Goal: Task Accomplishment & Management: Complete application form

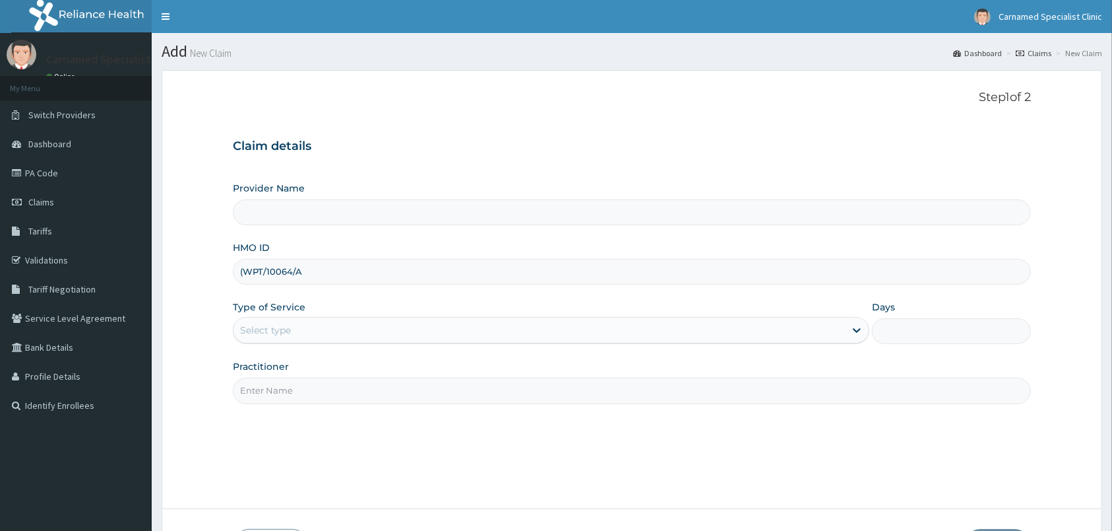
click at [246, 268] on input "(WPT/10064/A" at bounding box center [632, 272] width 798 height 26
type input "WPT/10064/A"
click at [548, 329] on div "Select type" at bounding box center [540, 329] width 612 height 21
click at [385, 331] on div "Select type" at bounding box center [540, 329] width 612 height 21
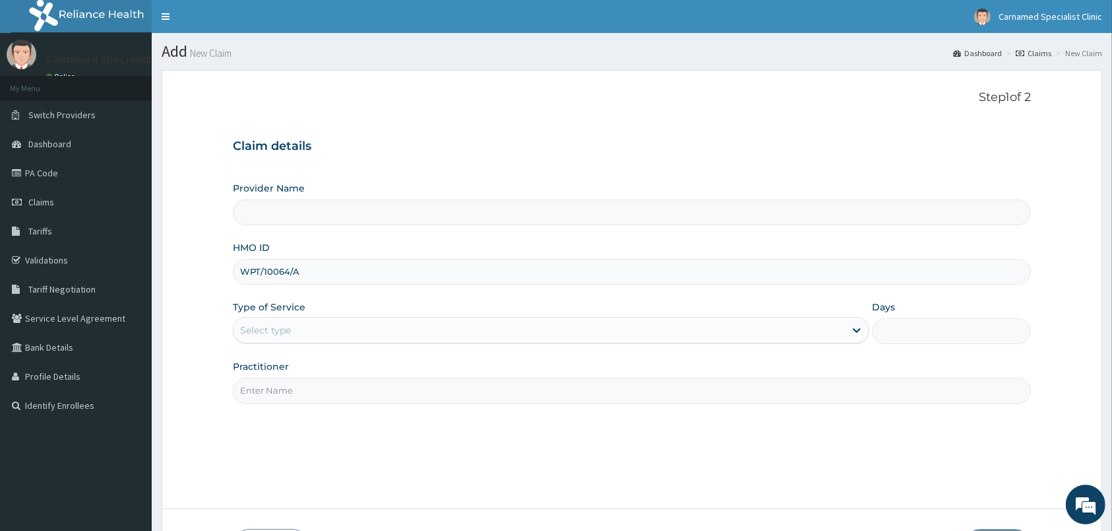
click at [385, 331] on div "Select type" at bounding box center [540, 329] width 612 height 21
click at [352, 278] on input "WPT/10064/A" at bounding box center [632, 272] width 798 height 26
click at [349, 331] on div "Select type" at bounding box center [540, 329] width 612 height 21
click at [348, 331] on div "Select type" at bounding box center [540, 329] width 612 height 21
drag, startPoint x: 244, startPoint y: 271, endPoint x: 313, endPoint y: 269, distance: 69.3
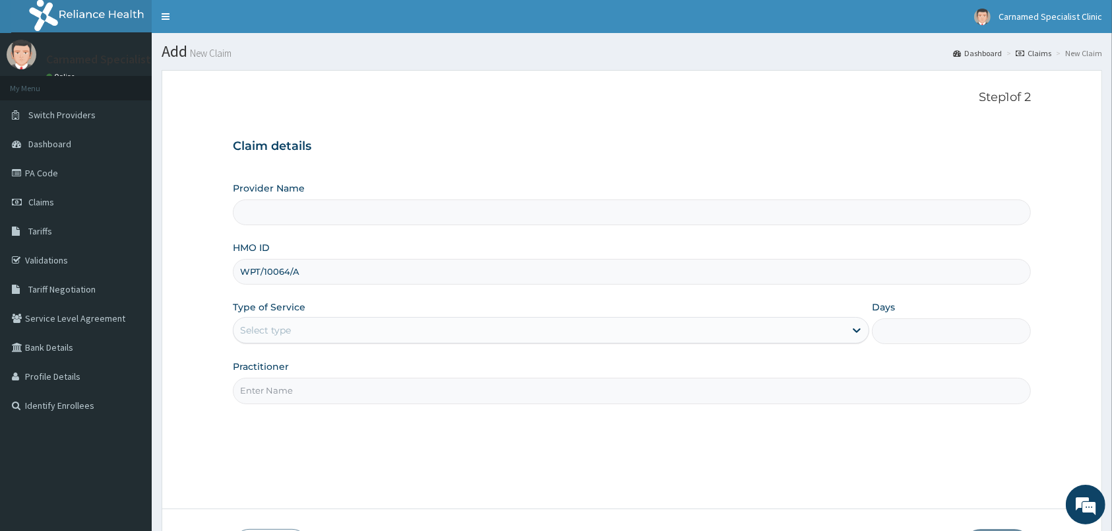
click at [313, 269] on input "WPT/10064/A" at bounding box center [632, 272] width 798 height 26
click at [185, 310] on form "Step 1 of 2 Claim details Provider Name HMO ID WPT/10064/A Type of Service Sele…" at bounding box center [632, 326] width 941 height 513
click at [286, 334] on div "Select type" at bounding box center [265, 329] width 51 height 13
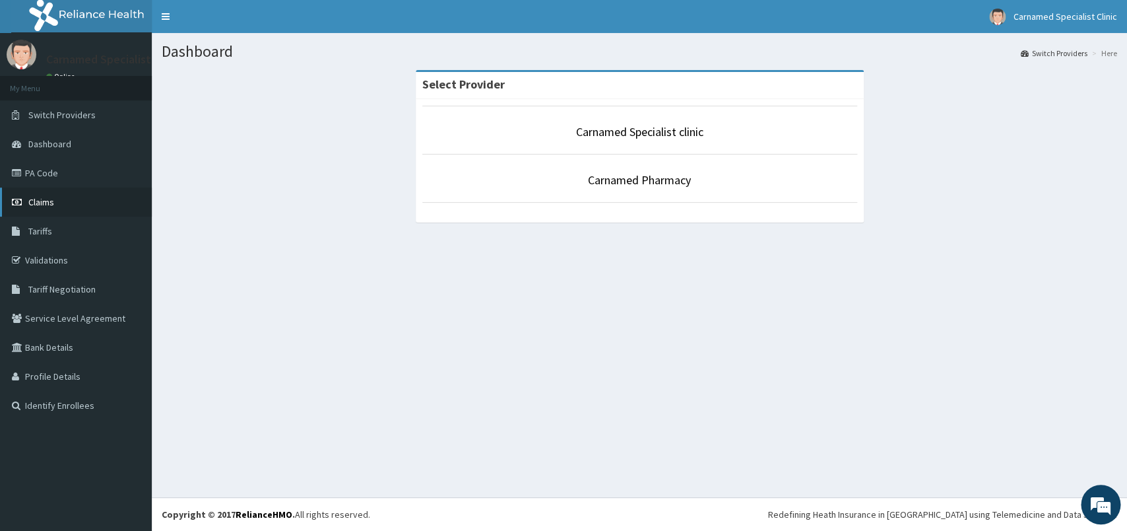
click at [56, 205] on link "Claims" at bounding box center [76, 201] width 152 height 29
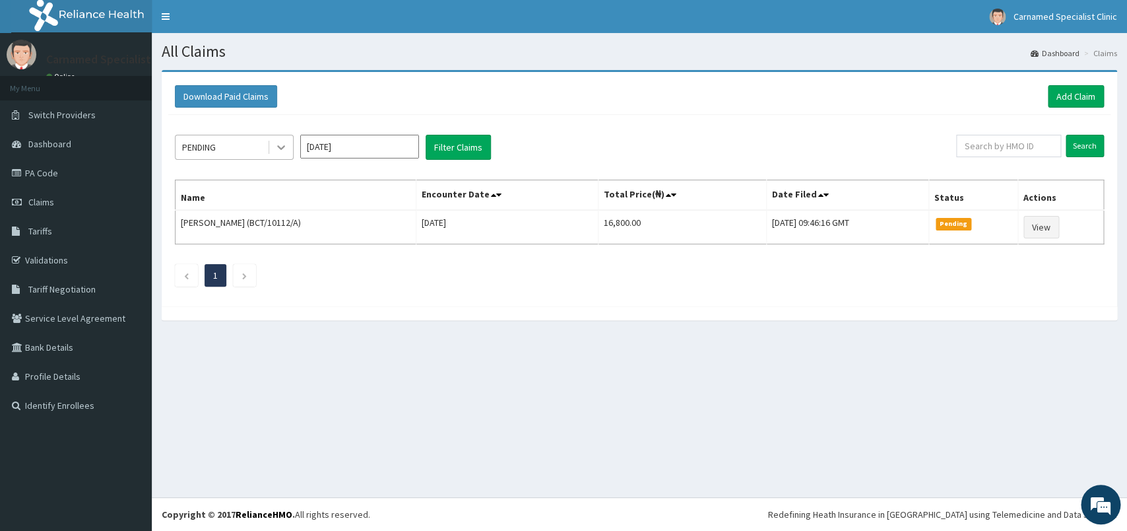
click at [276, 145] on icon at bounding box center [280, 147] width 13 height 13
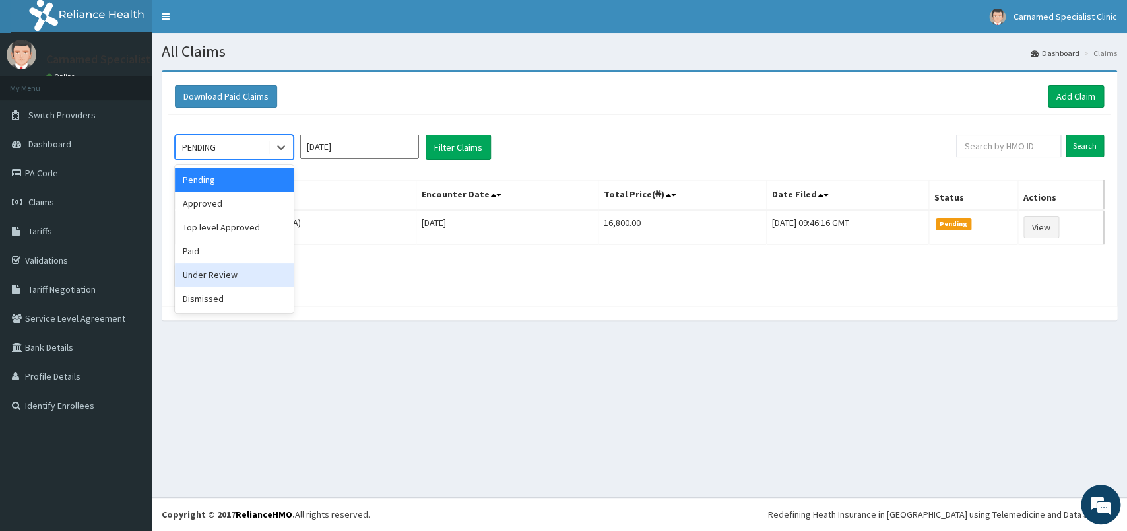
click at [193, 276] on div "Under Review" at bounding box center [234, 275] width 119 height 24
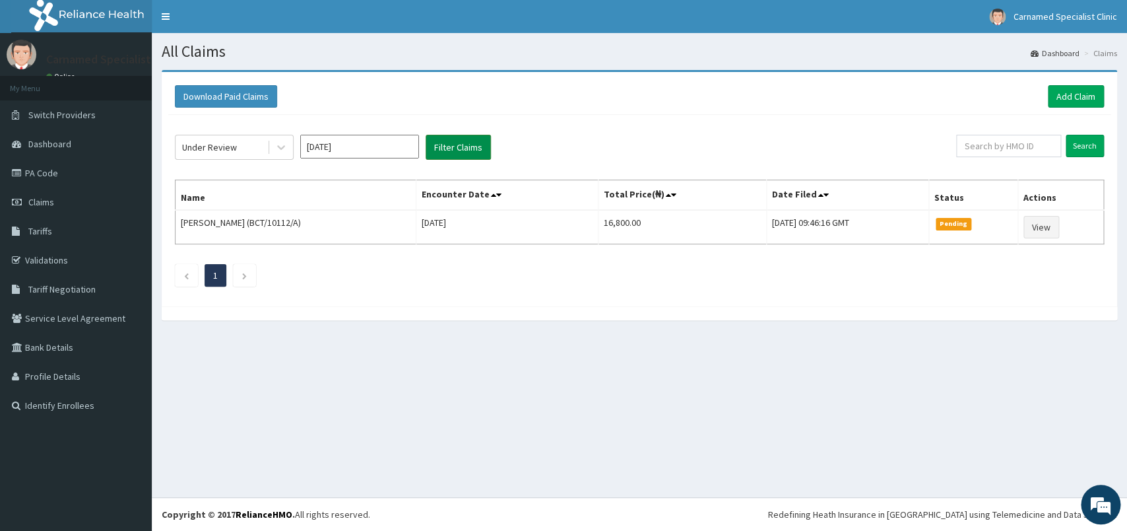
click at [457, 152] on button "Filter Claims" at bounding box center [458, 147] width 65 height 25
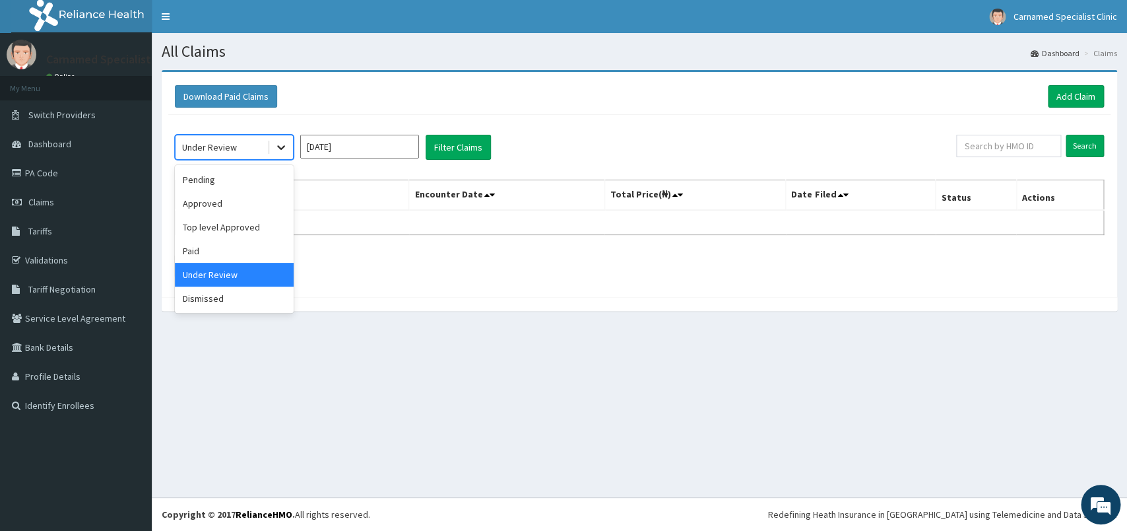
click at [286, 150] on icon at bounding box center [280, 147] width 13 height 13
click at [224, 228] on div "Top level Approved" at bounding box center [234, 227] width 119 height 24
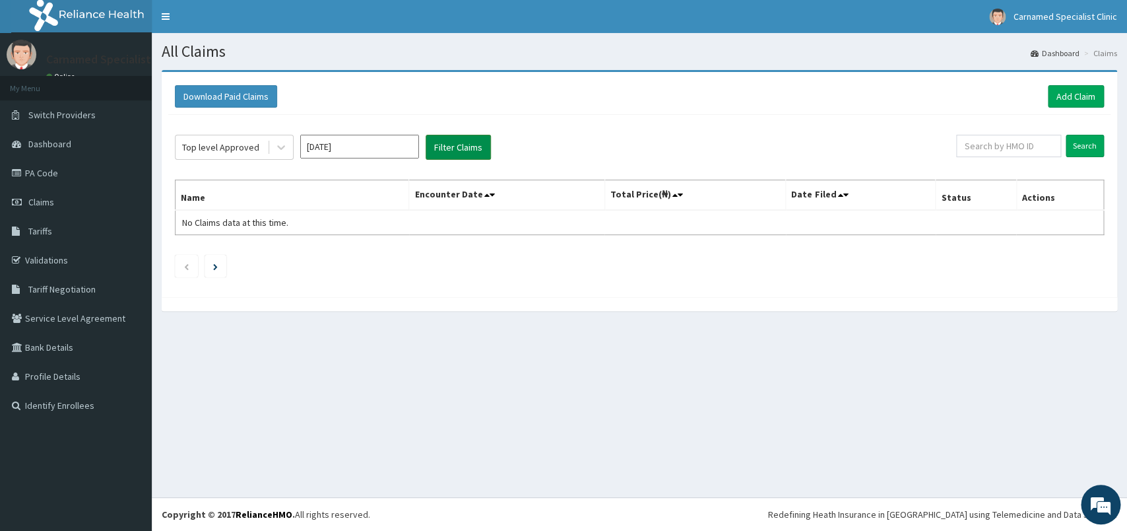
click at [453, 159] on button "Filter Claims" at bounding box center [458, 147] width 65 height 25
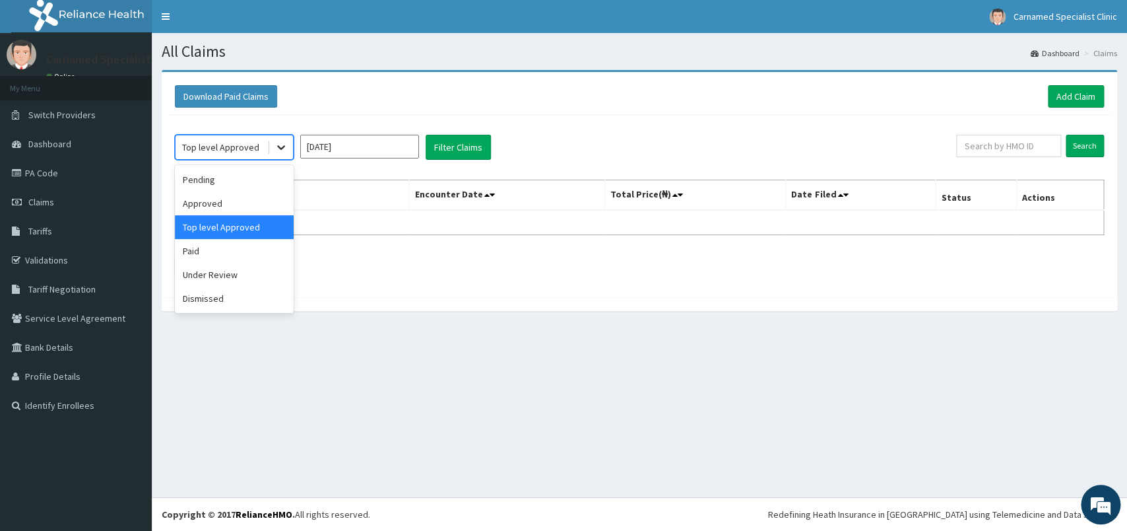
click at [281, 152] on icon at bounding box center [280, 147] width 13 height 13
click at [212, 207] on div "Approved" at bounding box center [234, 203] width 119 height 24
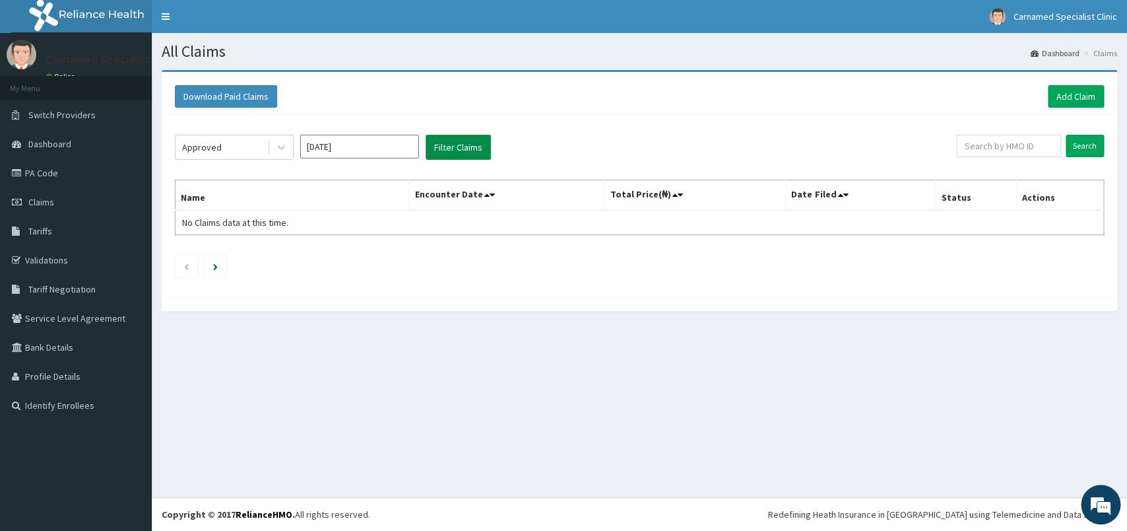
click at [461, 154] on button "Filter Claims" at bounding box center [458, 147] width 65 height 25
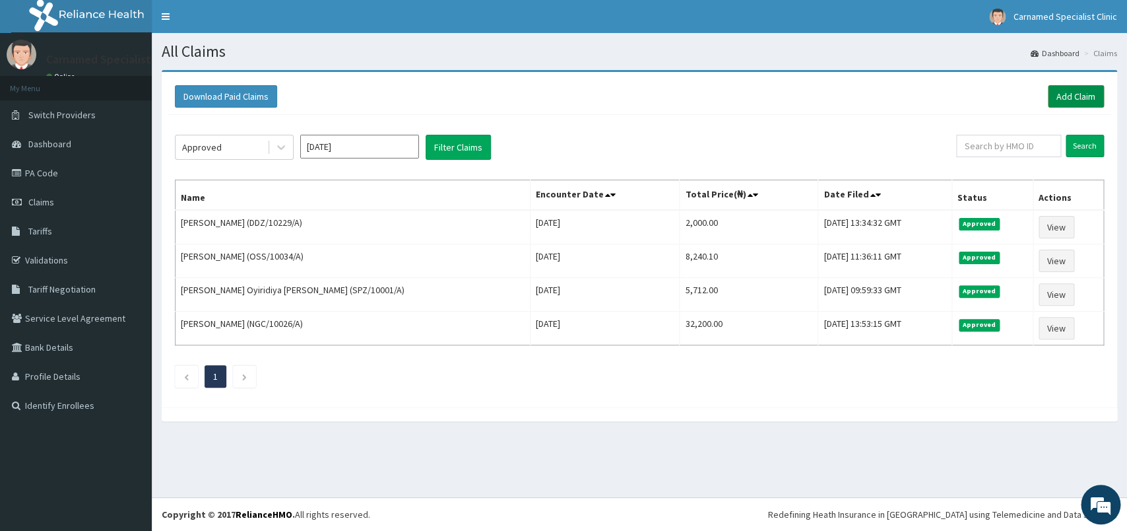
click at [1070, 96] on link "Add Claim" at bounding box center [1076, 96] width 56 height 22
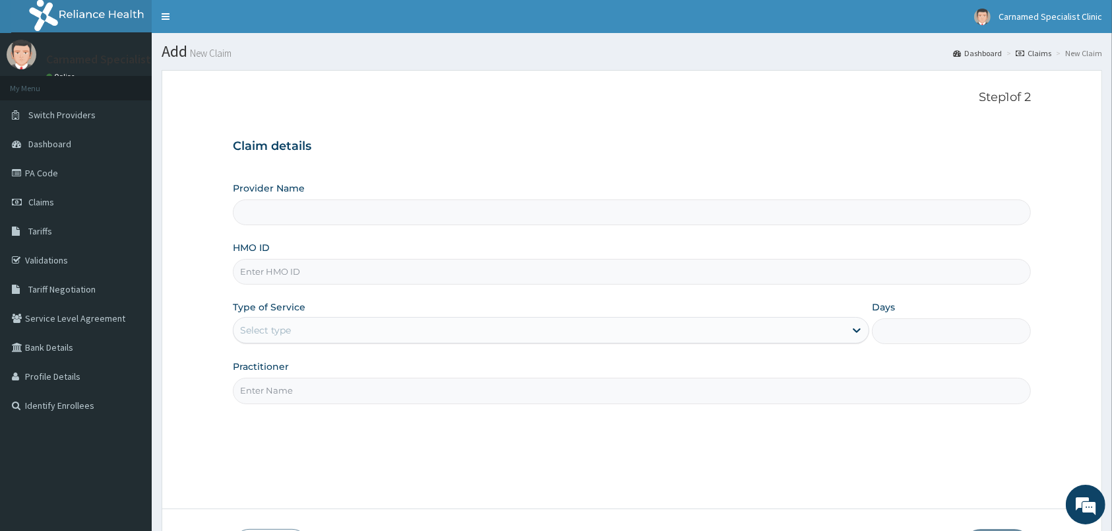
click at [445, 277] on input "HMO ID" at bounding box center [632, 272] width 798 height 26
paste input "WPT/10064/A"
type input "WPT/10064/A"
type input "Carnamed Specialist clinic"
type input "WPT/10064/A"
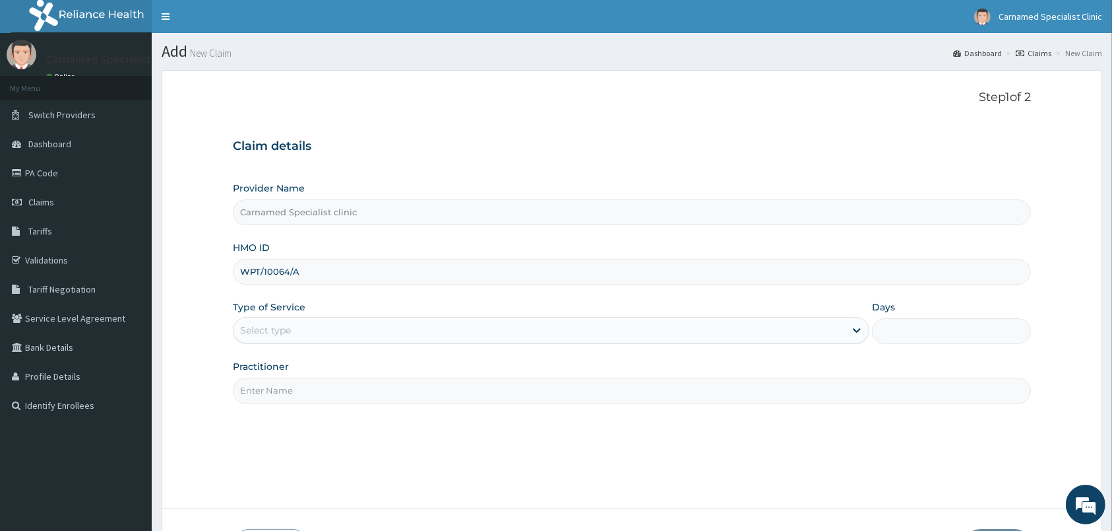
click at [322, 332] on div "Select type" at bounding box center [540, 329] width 612 height 21
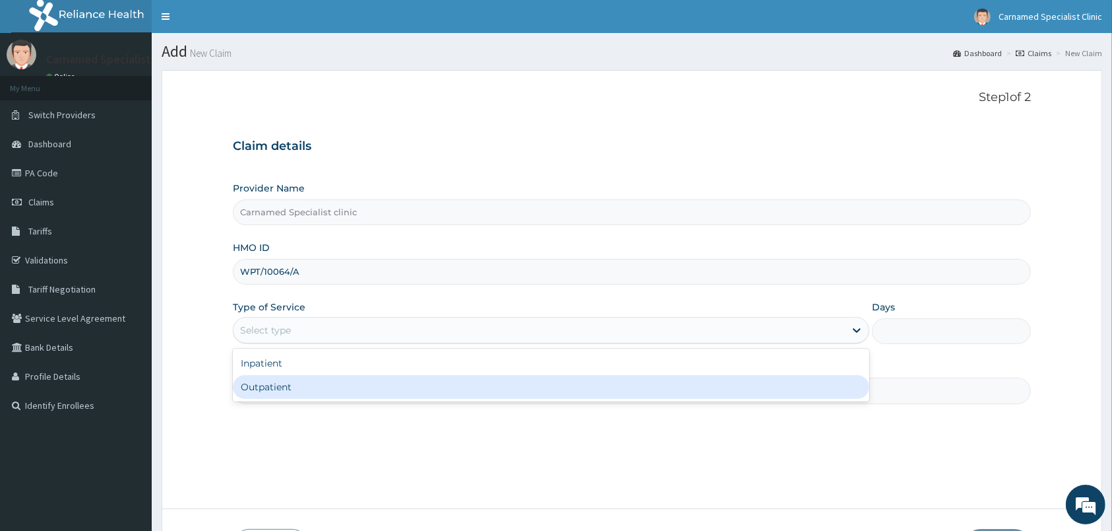
click at [299, 386] on div "Outpatient" at bounding box center [551, 387] width 637 height 24
type input "1"
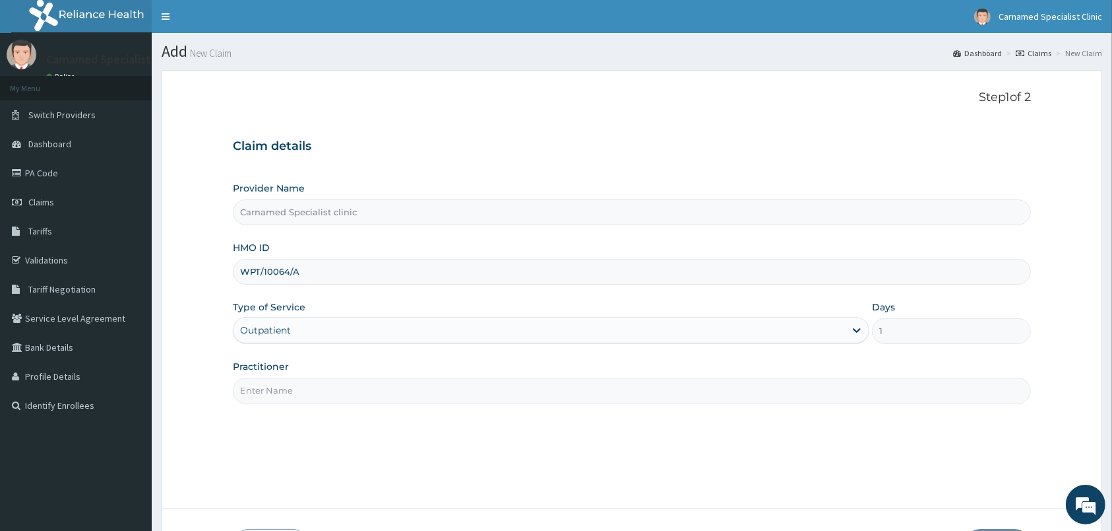
drag, startPoint x: 314, startPoint y: 382, endPoint x: 322, endPoint y: 382, distance: 7.9
click at [315, 382] on input "Practitioner" at bounding box center [632, 390] width 798 height 26
type input "d"
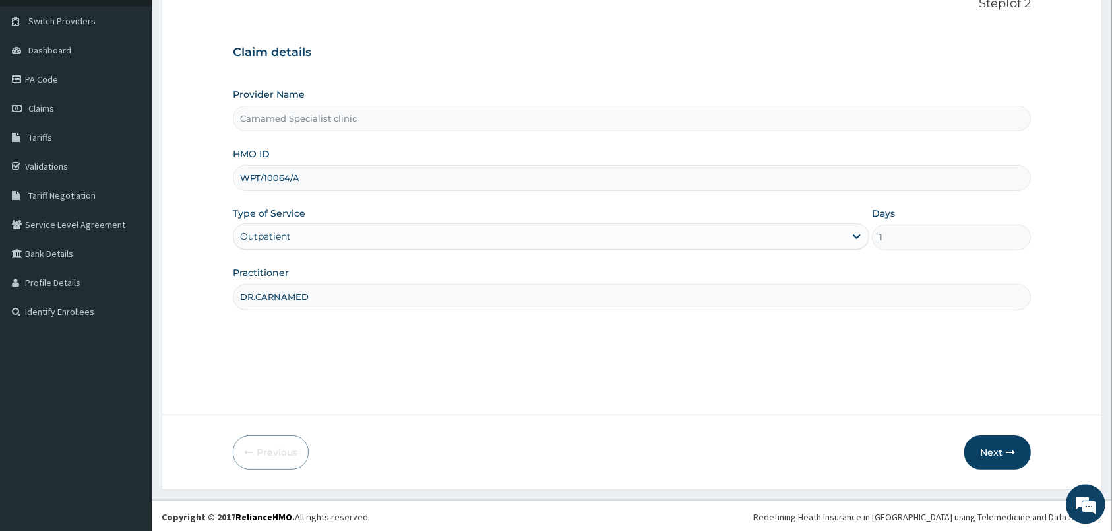
scroll to position [97, 0]
type input "DR.CARNAMED"
click at [996, 454] on button "Next" at bounding box center [998, 449] width 67 height 34
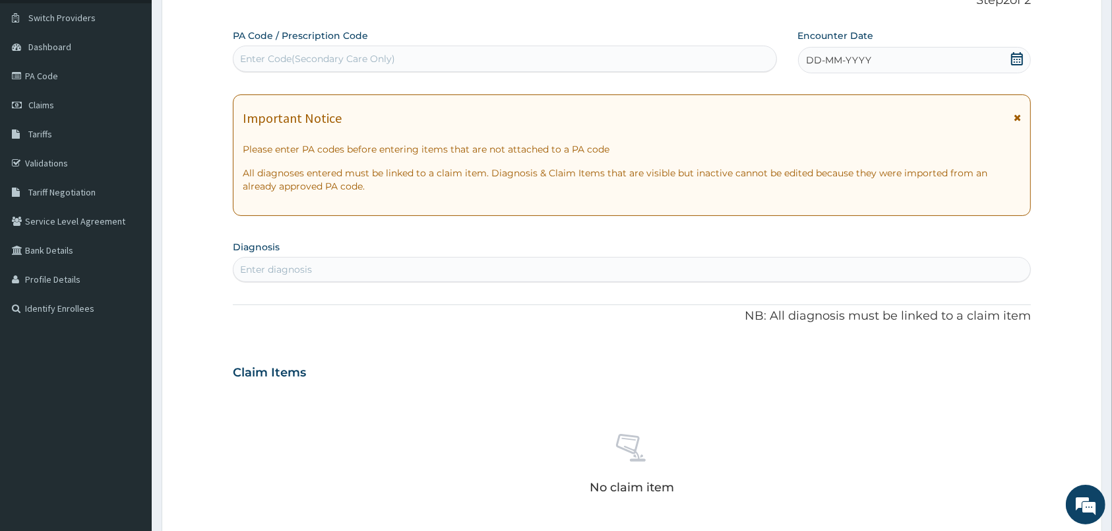
click at [1014, 60] on icon at bounding box center [1017, 58] width 13 height 13
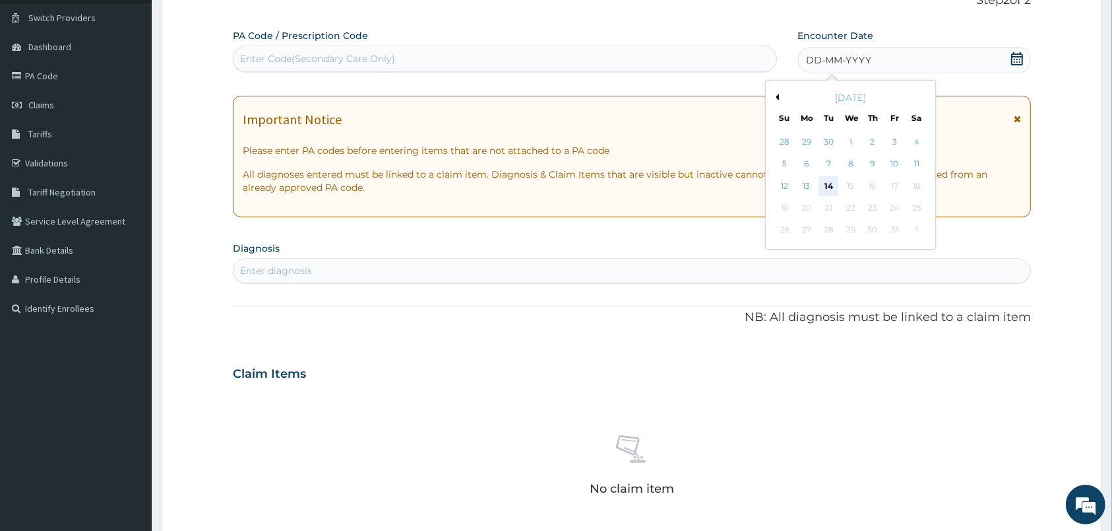
click at [822, 183] on div "14" at bounding box center [829, 186] width 20 height 20
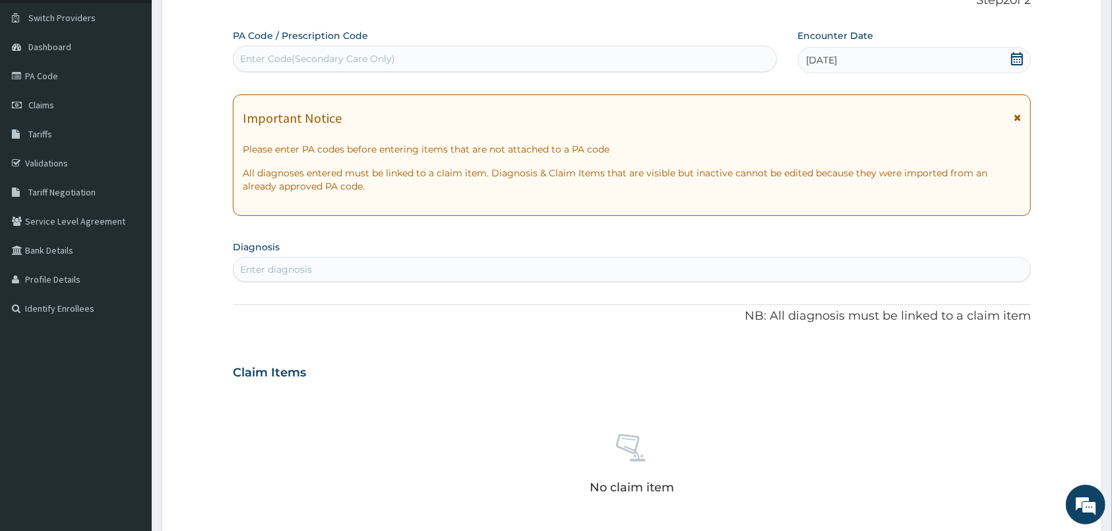
click at [627, 269] on div "Enter diagnosis" at bounding box center [632, 269] width 797 height 21
type input "FEMALE PELVIC"
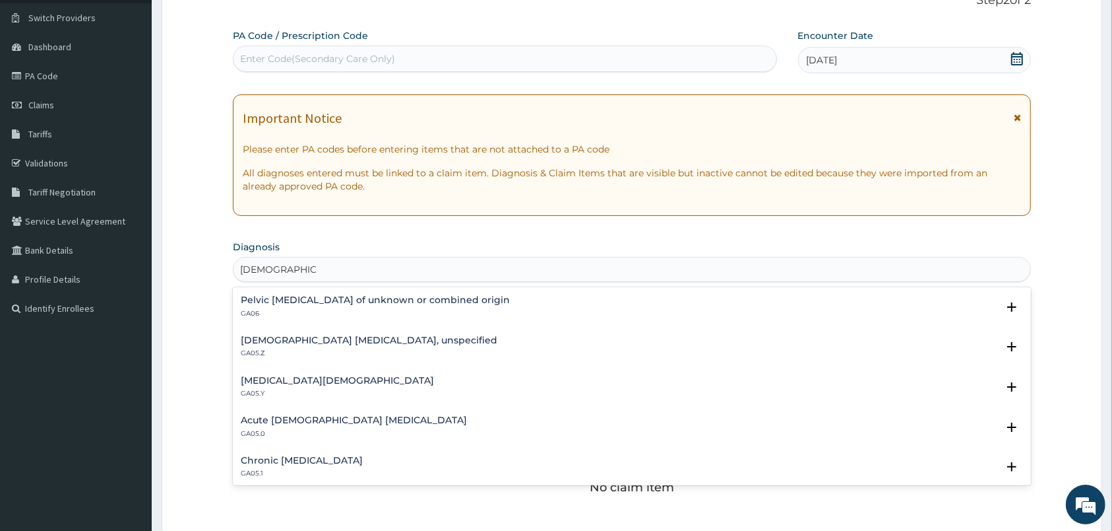
click at [333, 349] on p "GA05.Z" at bounding box center [369, 352] width 257 height 9
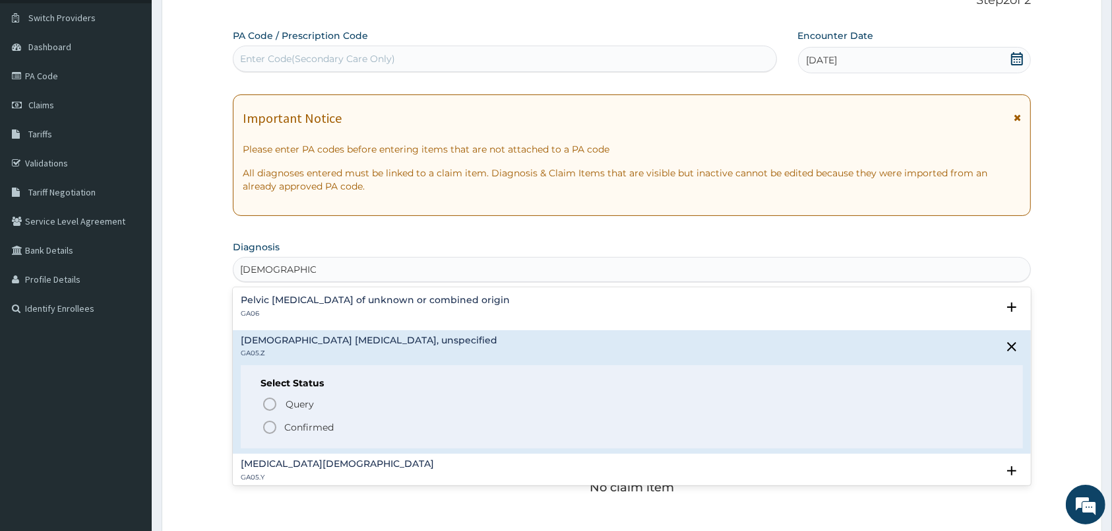
click at [269, 426] on icon "status option filled" at bounding box center [270, 427] width 16 height 16
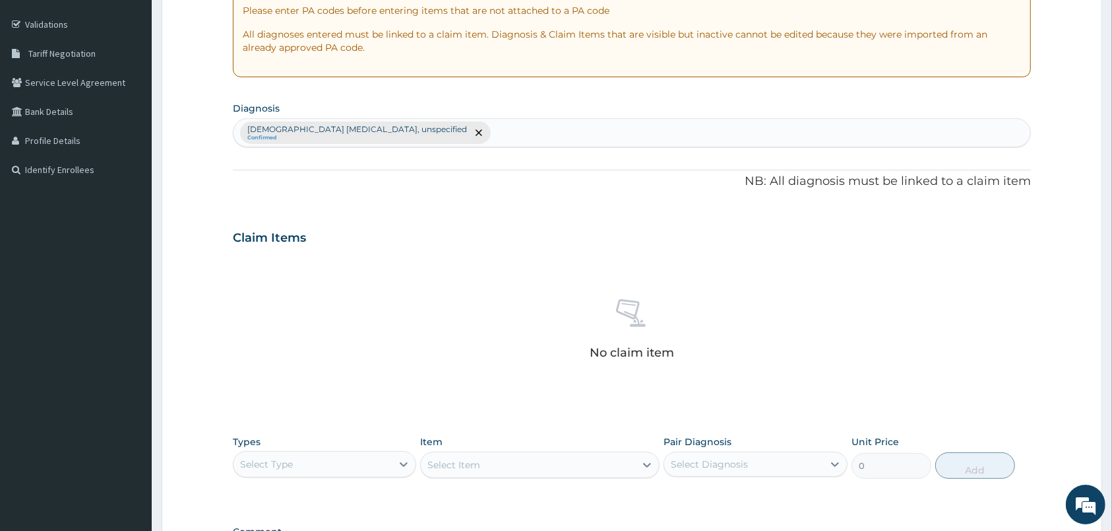
scroll to position [422, 0]
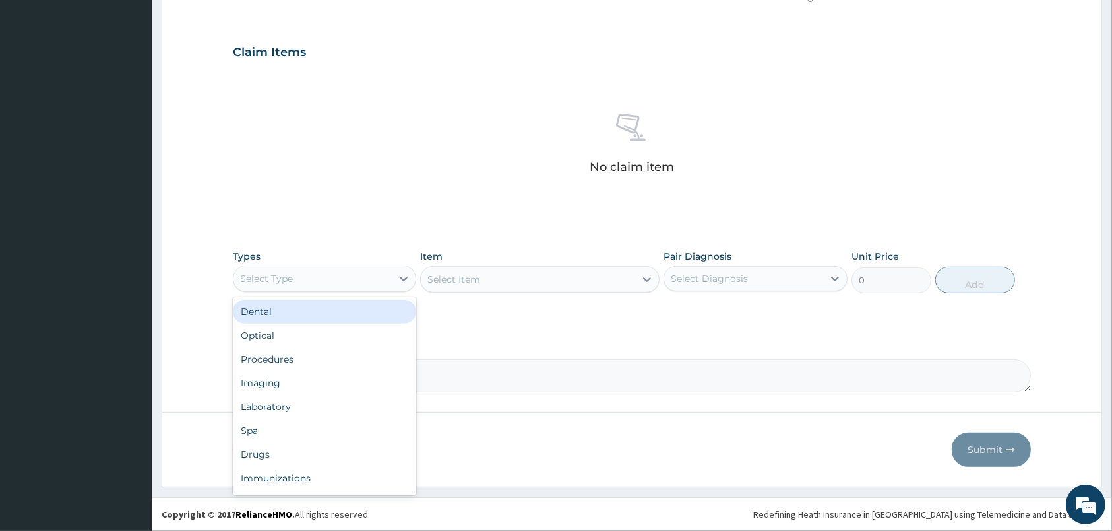
click at [383, 287] on div "Select Type" at bounding box center [313, 278] width 158 height 21
click at [290, 363] on div "Procedures" at bounding box center [324, 359] width 183 height 24
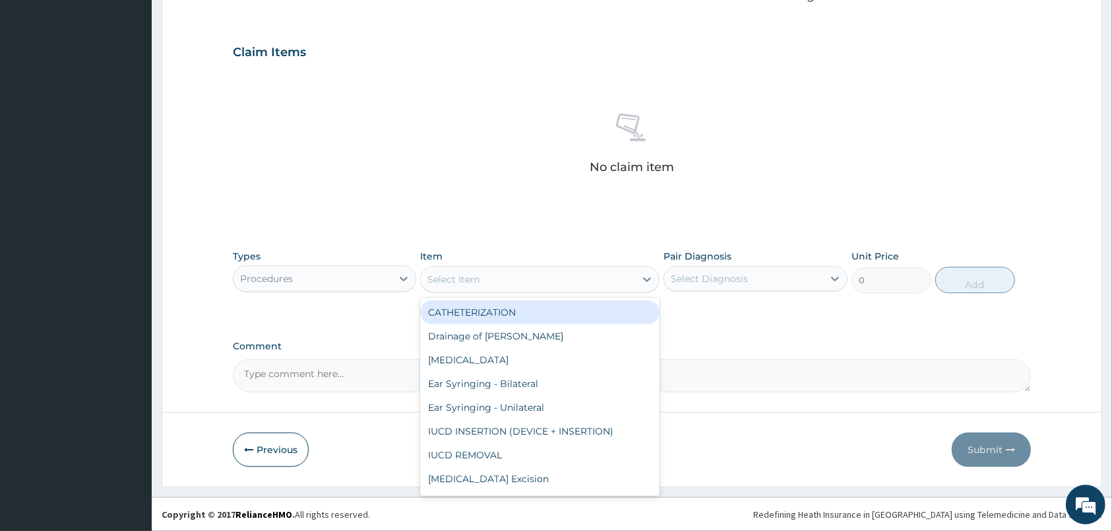
click at [546, 286] on div "Select Item" at bounding box center [528, 279] width 214 height 21
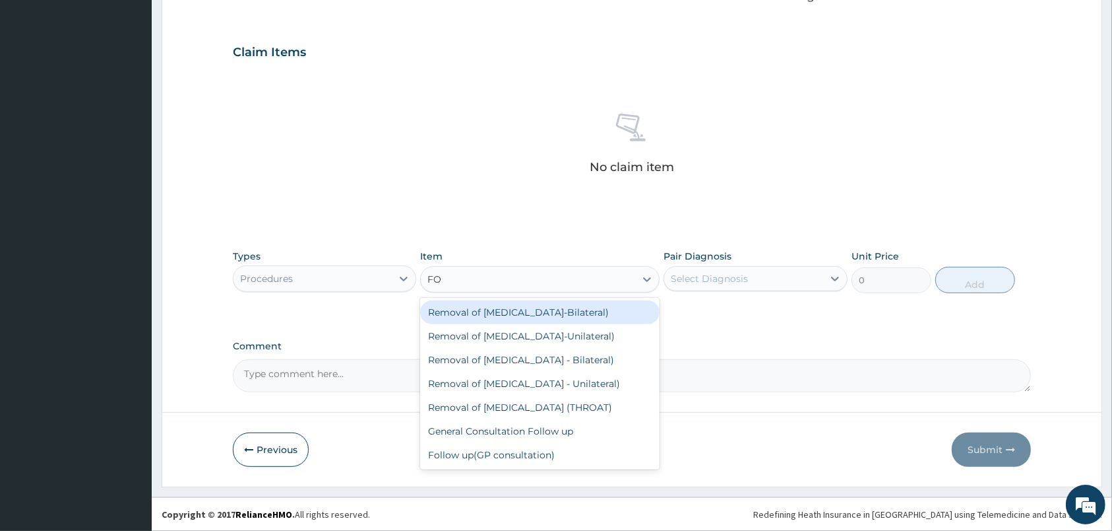
type input "FOLL"
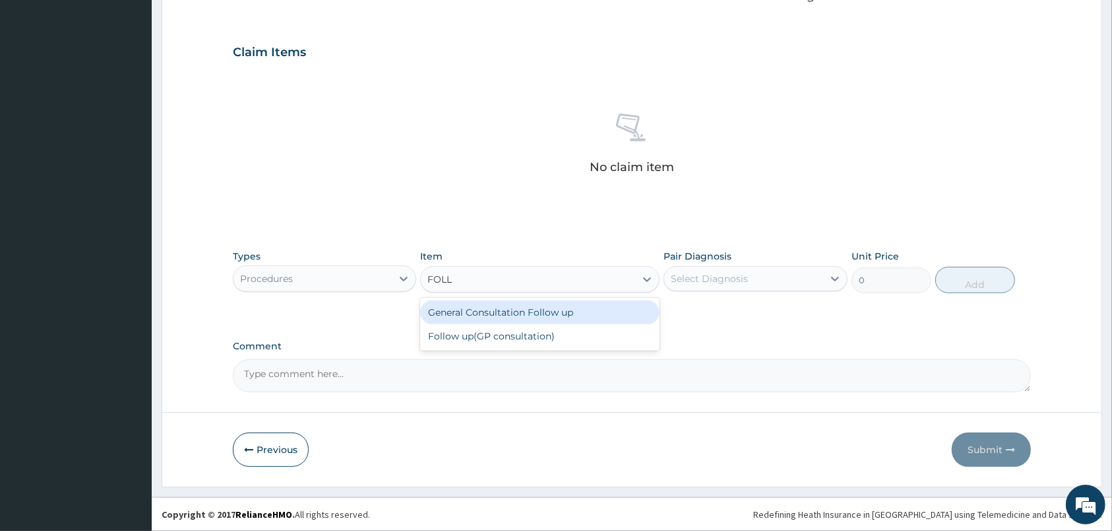
click at [553, 313] on div "General Consultation Follow up" at bounding box center [540, 312] width 240 height 24
type input "1000"
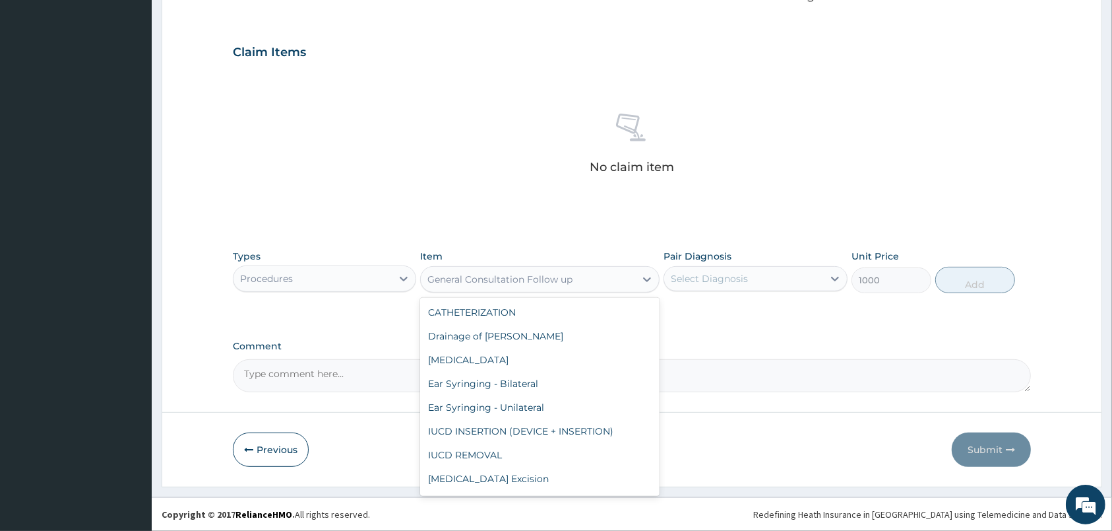
click at [555, 282] on div "General Consultation Follow up" at bounding box center [500, 279] width 145 height 13
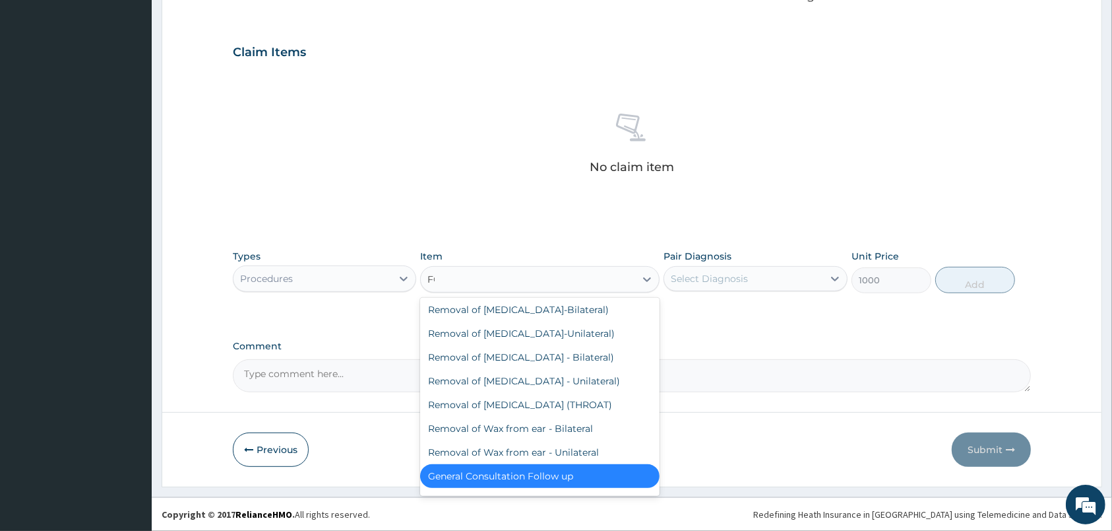
scroll to position [0, 0]
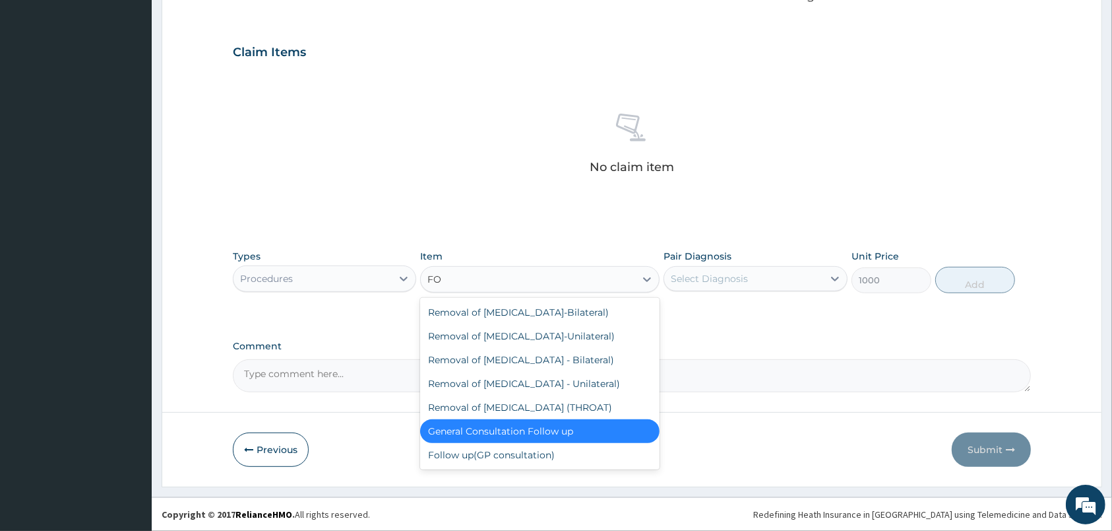
type input "FOLL"
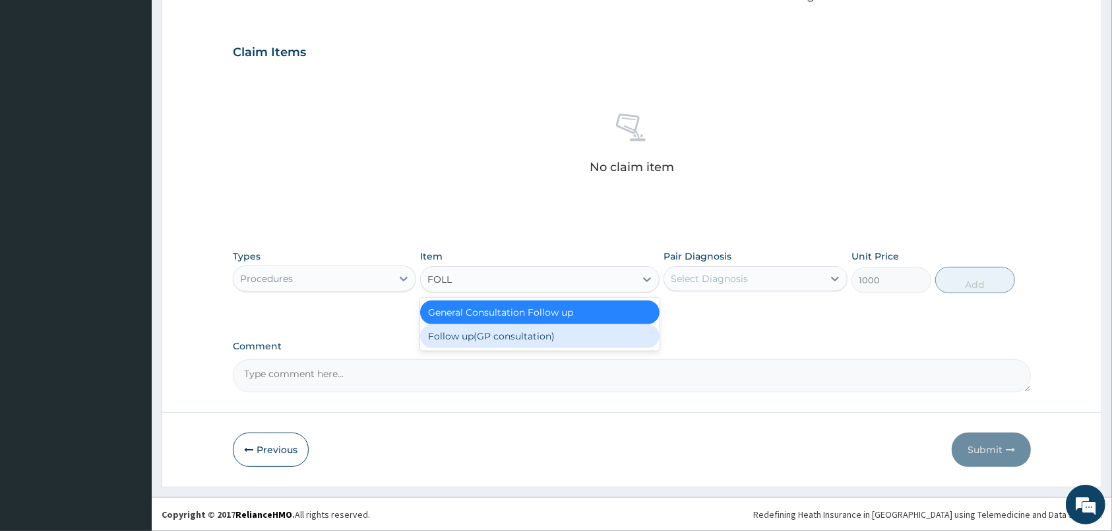
click at [502, 340] on div "Follow up(GP consultation)" at bounding box center [540, 336] width 240 height 24
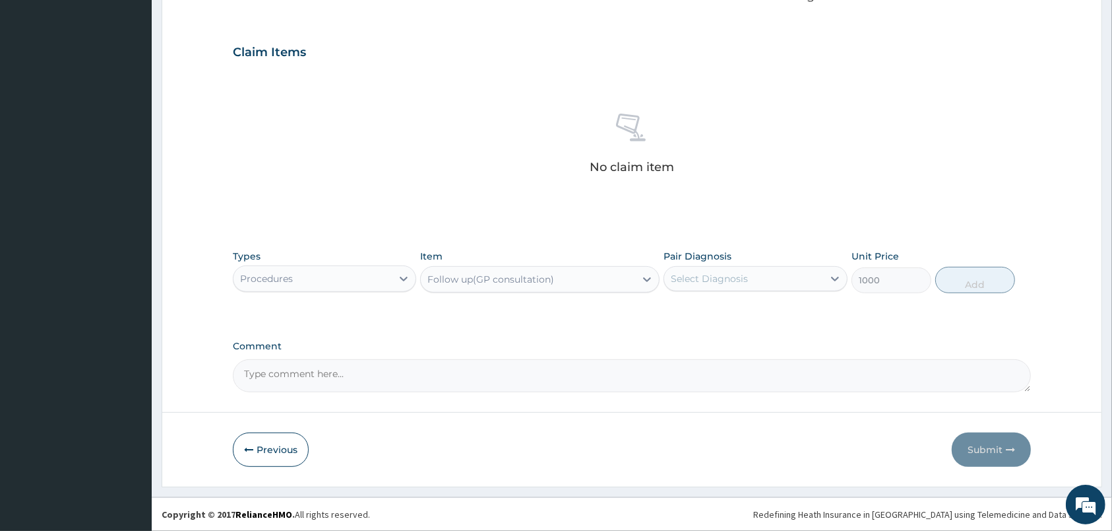
click at [750, 271] on div "Select Diagnosis" at bounding box center [743, 278] width 158 height 21
drag, startPoint x: 717, startPoint y: 329, endPoint x: 775, endPoint y: 307, distance: 62.9
click at [719, 327] on label "Female pelvic inflammatory diseases, unspecified" at bounding box center [763, 317] width 154 height 26
checkbox input "true"
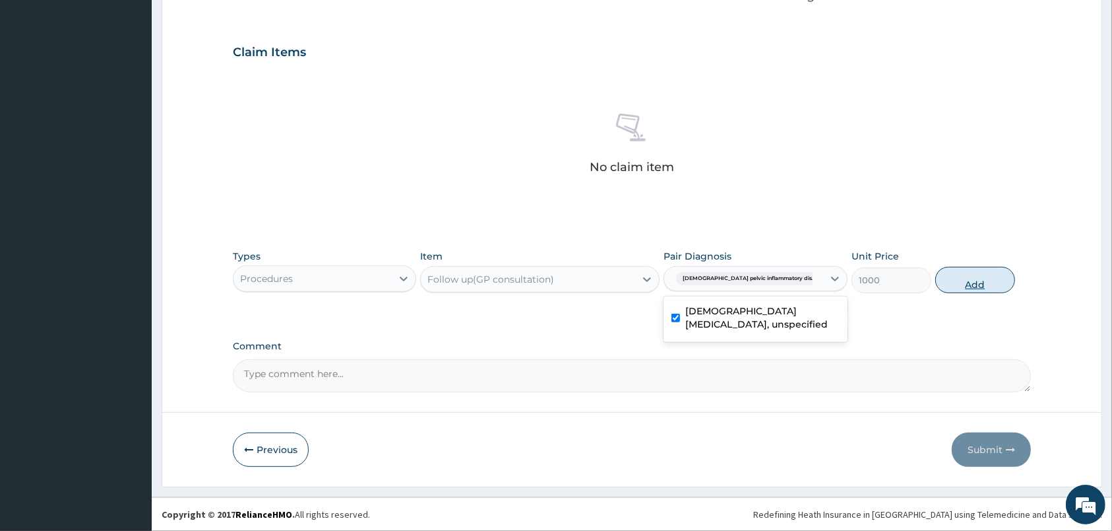
drag, startPoint x: 946, startPoint y: 280, endPoint x: 598, endPoint y: 286, distance: 348.4
click at [946, 280] on button "Add" at bounding box center [976, 280] width 80 height 26
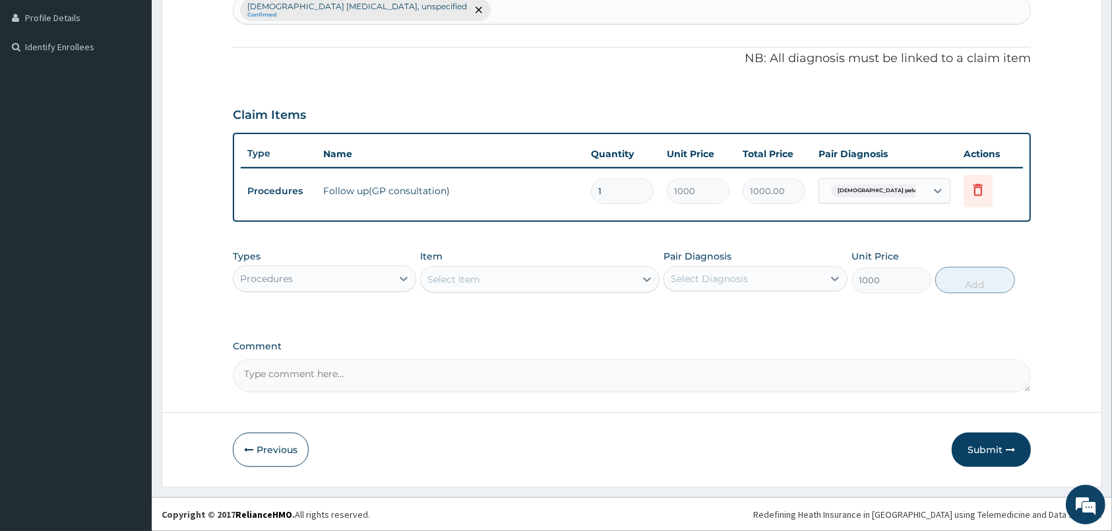
type input "0"
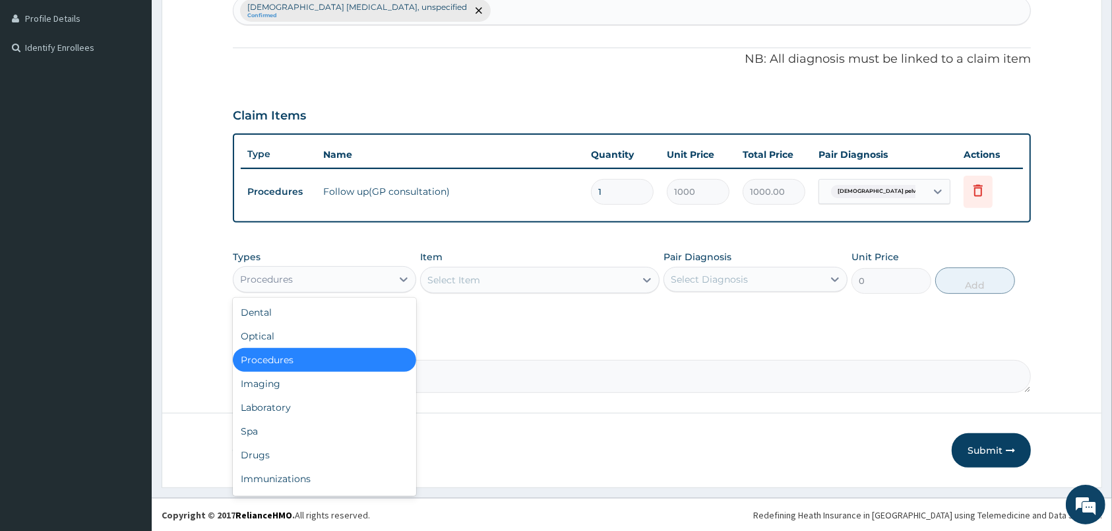
click at [310, 284] on div "Procedures" at bounding box center [313, 279] width 158 height 21
click at [261, 455] on div "Drugs" at bounding box center [324, 455] width 183 height 24
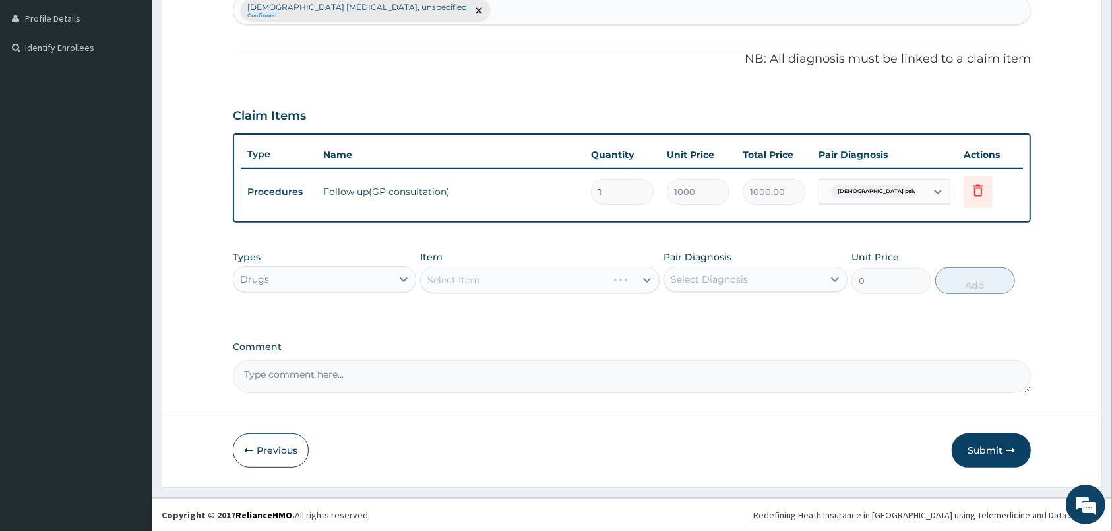
click at [498, 280] on div "Select Item" at bounding box center [540, 280] width 240 height 26
click at [573, 283] on div "Select Item" at bounding box center [528, 279] width 214 height 21
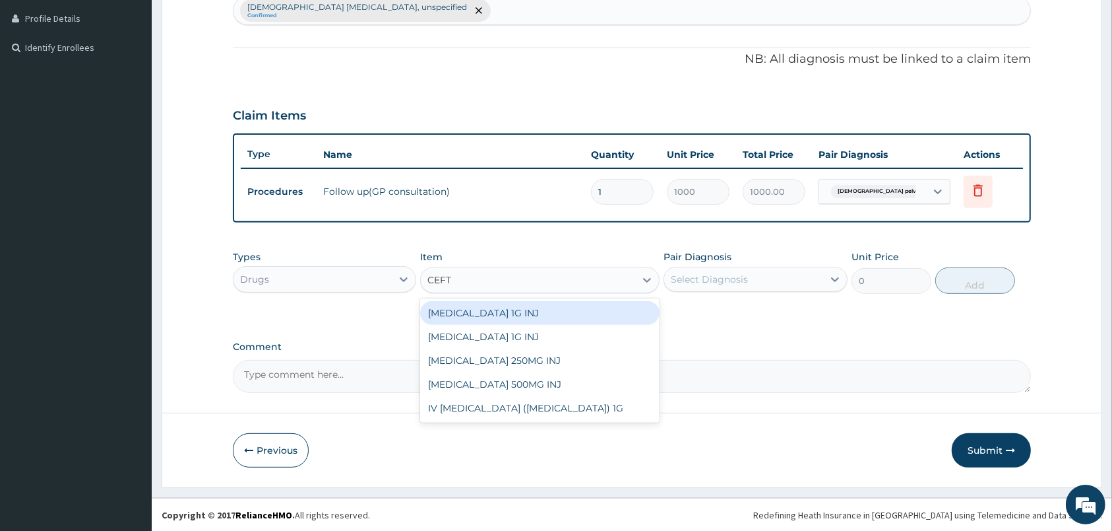
type input "CEFTR"
click at [501, 307] on div "CEFTRIAXONE 1G INJ" at bounding box center [540, 313] width 240 height 24
type input "1050"
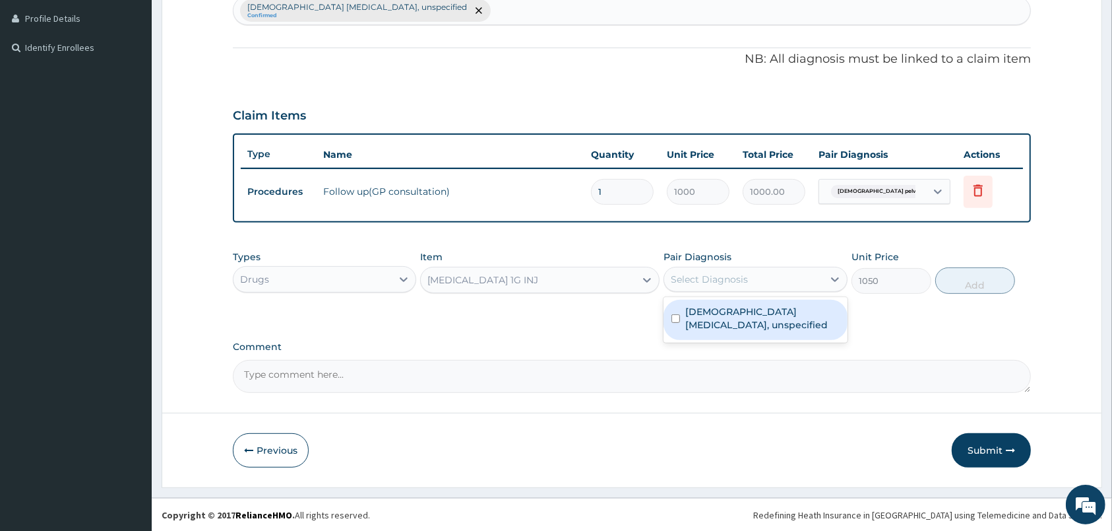
click at [789, 284] on div "Select Diagnosis" at bounding box center [743, 279] width 158 height 21
drag, startPoint x: 761, startPoint y: 320, endPoint x: 812, endPoint y: 307, distance: 53.0
click at [761, 321] on label "Female pelvic inflammatory diseases, unspecified" at bounding box center [763, 318] width 154 height 26
checkbox input "true"
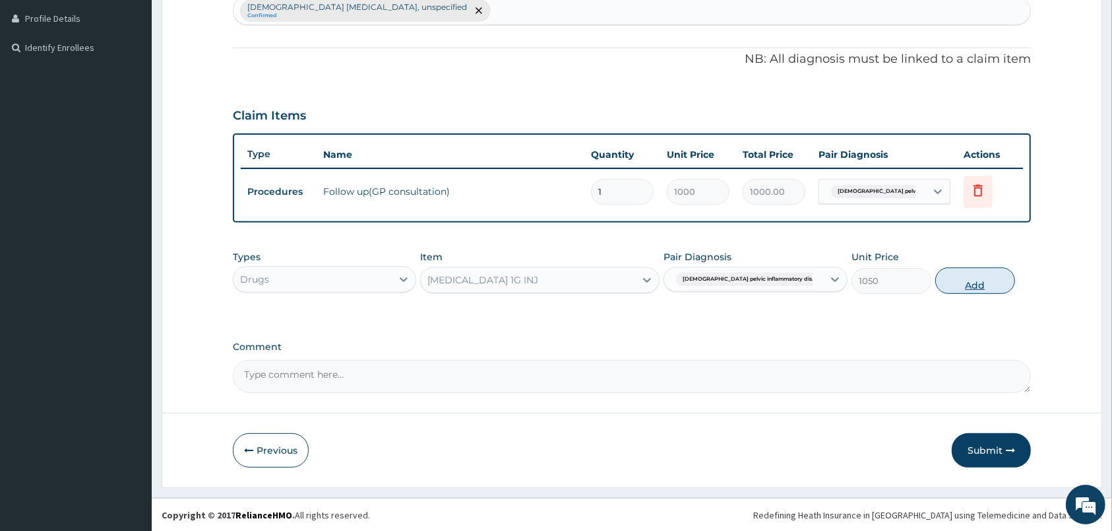
click at [970, 284] on button "Add" at bounding box center [976, 280] width 80 height 26
type input "0"
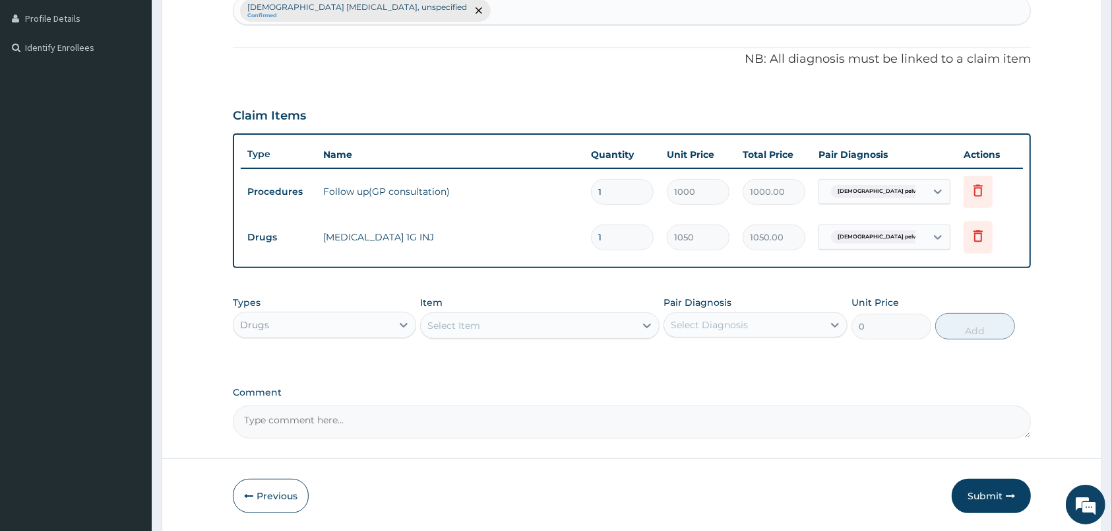
click at [574, 322] on div "Select Item" at bounding box center [528, 325] width 214 height 21
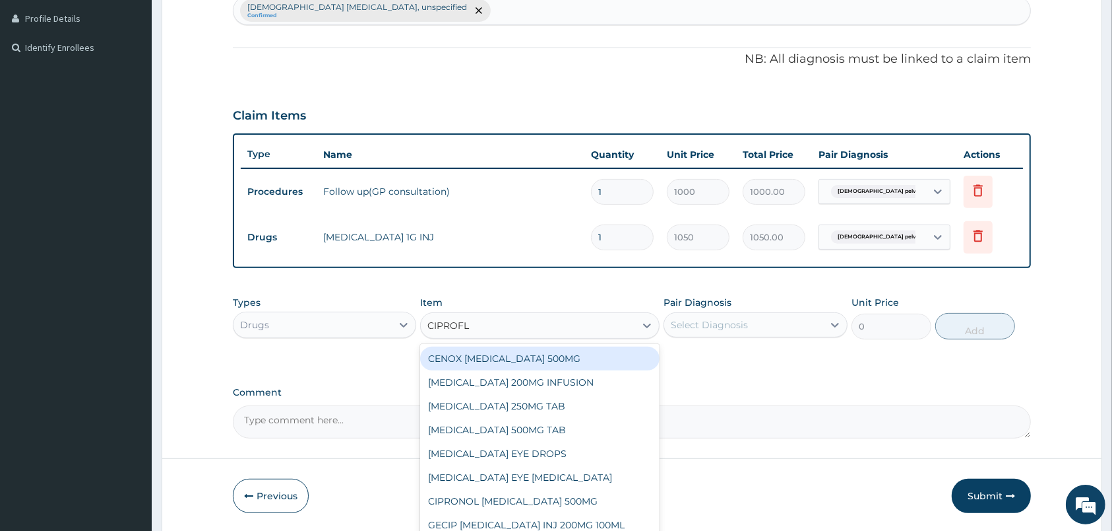
type input "CIPROFLO"
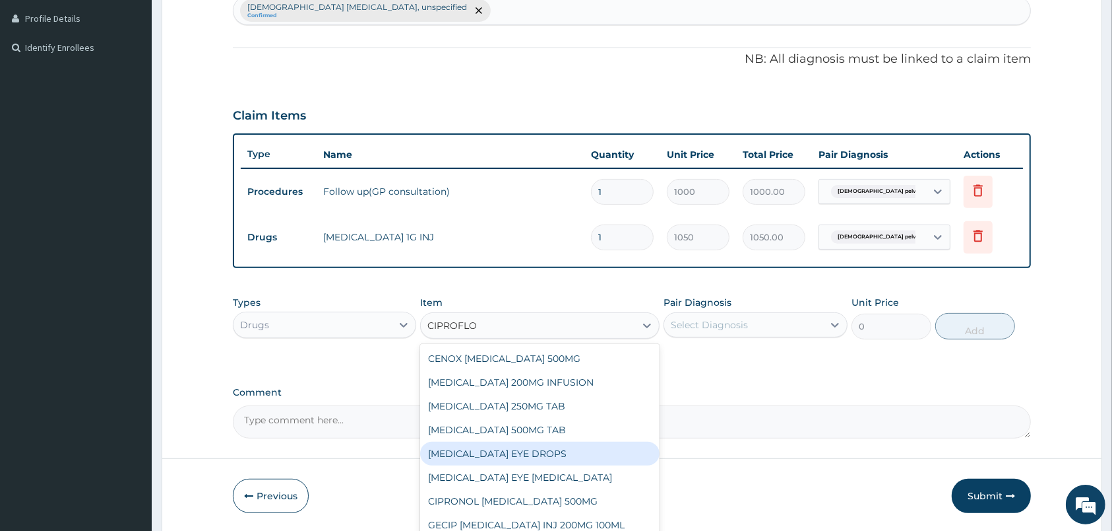
scroll to position [21, 0]
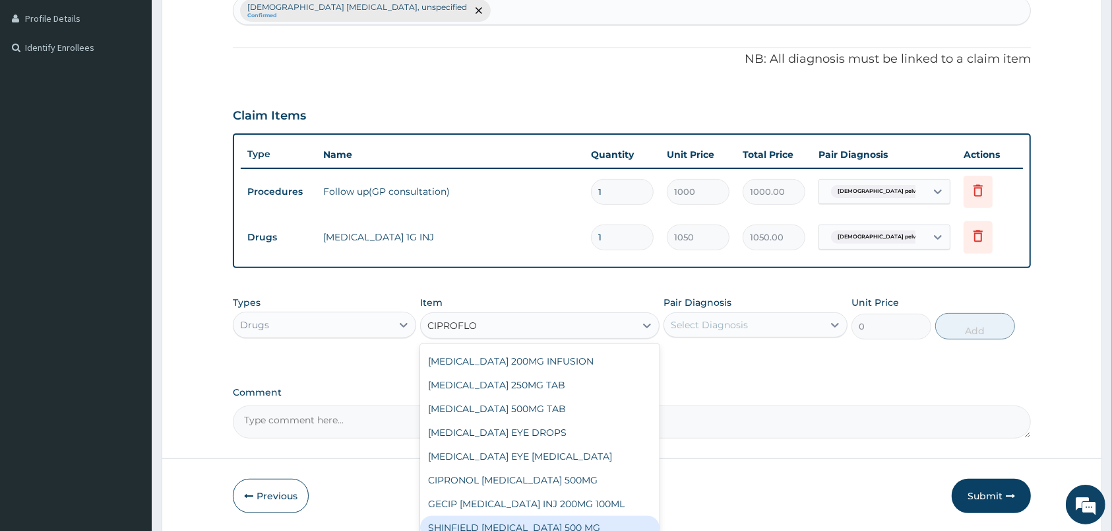
click at [509, 525] on div "SHINFIELD CIPROFLOXACIN 500 MG" at bounding box center [540, 527] width 240 height 24
type input "780.02"
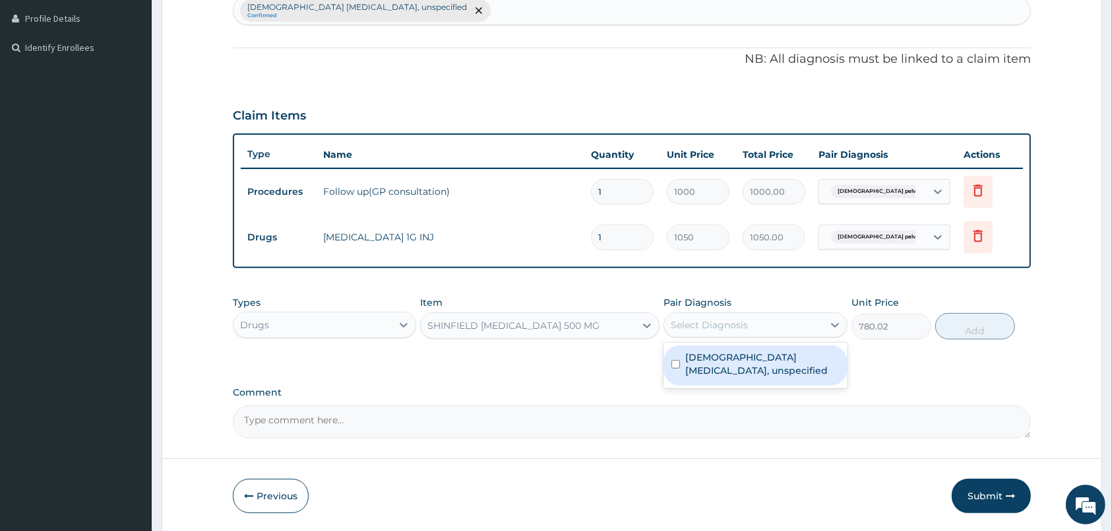
click at [755, 322] on div "Select Diagnosis" at bounding box center [743, 324] width 158 height 21
click at [744, 367] on label "Female pelvic inflammatory diseases, unspecified" at bounding box center [763, 363] width 154 height 26
checkbox input "true"
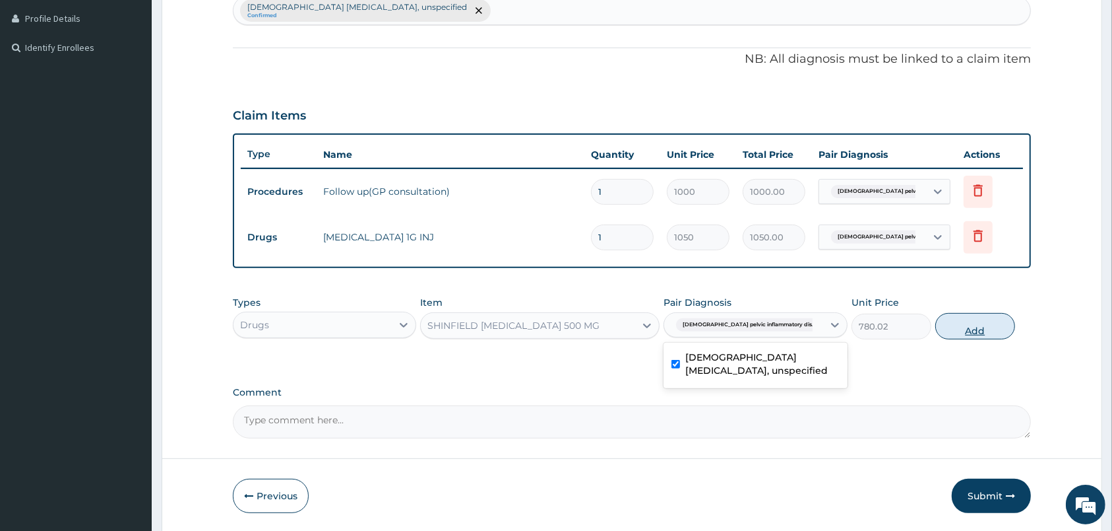
click at [974, 324] on button "Add" at bounding box center [976, 326] width 80 height 26
type input "0"
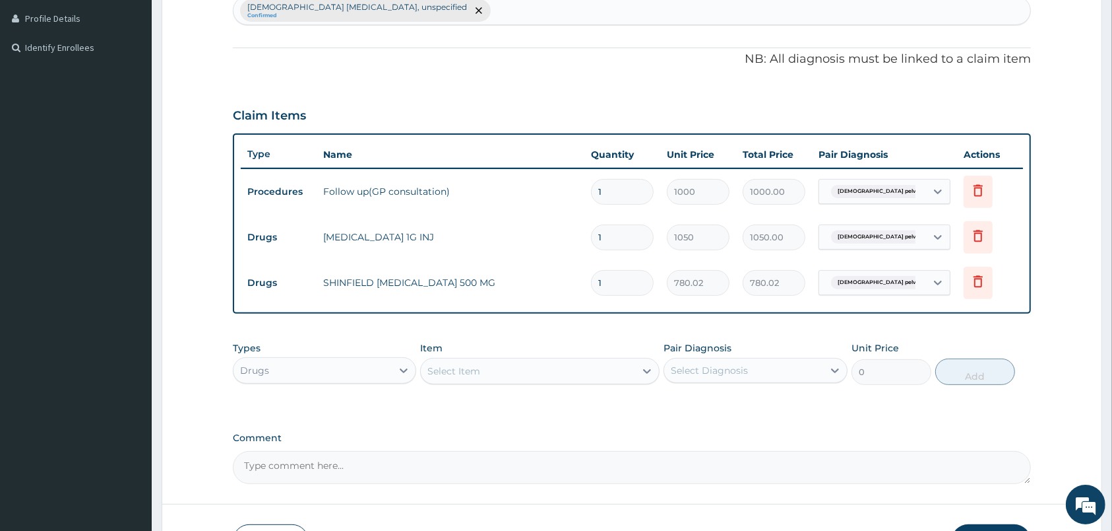
type input "10"
type input "7800.20"
type input "10"
click at [525, 368] on div "Select Item" at bounding box center [528, 370] width 214 height 21
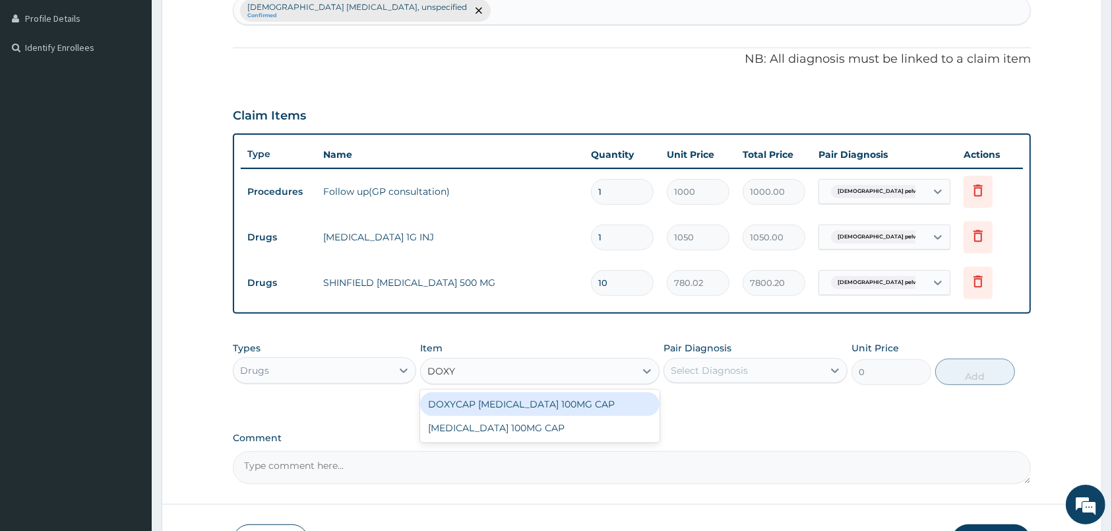
type input "DOXYC"
click at [553, 406] on div "DOXYCAP DOXYCYCLINE 100MG CAP" at bounding box center [540, 404] width 240 height 24
type input "105"
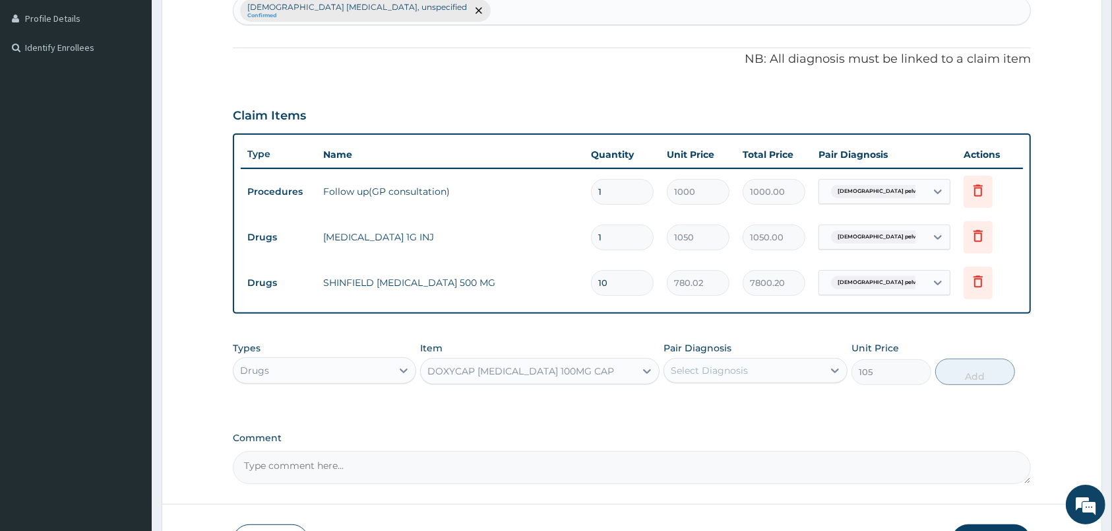
click at [726, 372] on div "Select Diagnosis" at bounding box center [709, 370] width 77 height 13
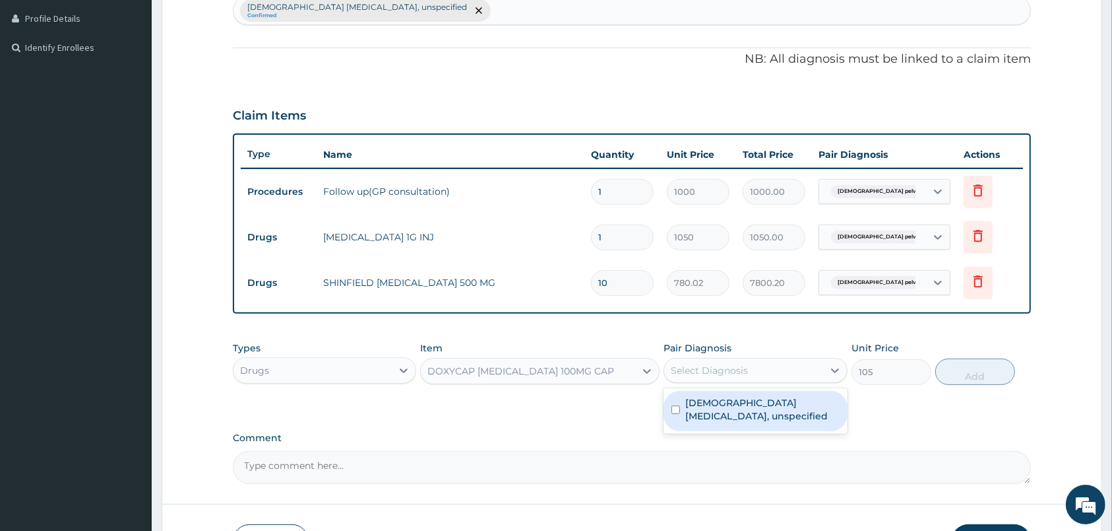
click at [716, 403] on label "Female pelvic inflammatory diseases, unspecified" at bounding box center [763, 409] width 154 height 26
checkbox input "true"
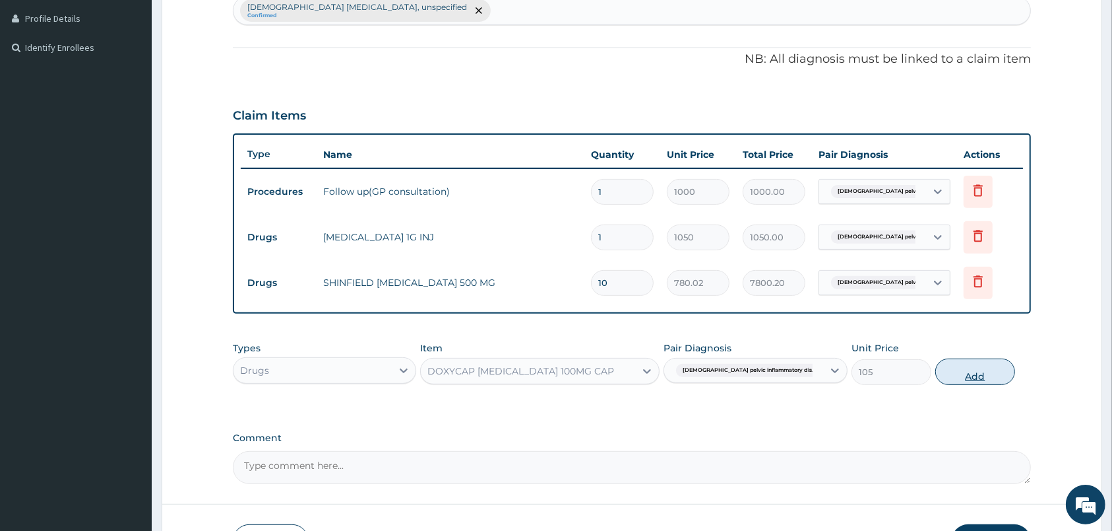
click at [980, 363] on button "Add" at bounding box center [976, 371] width 80 height 26
type input "0"
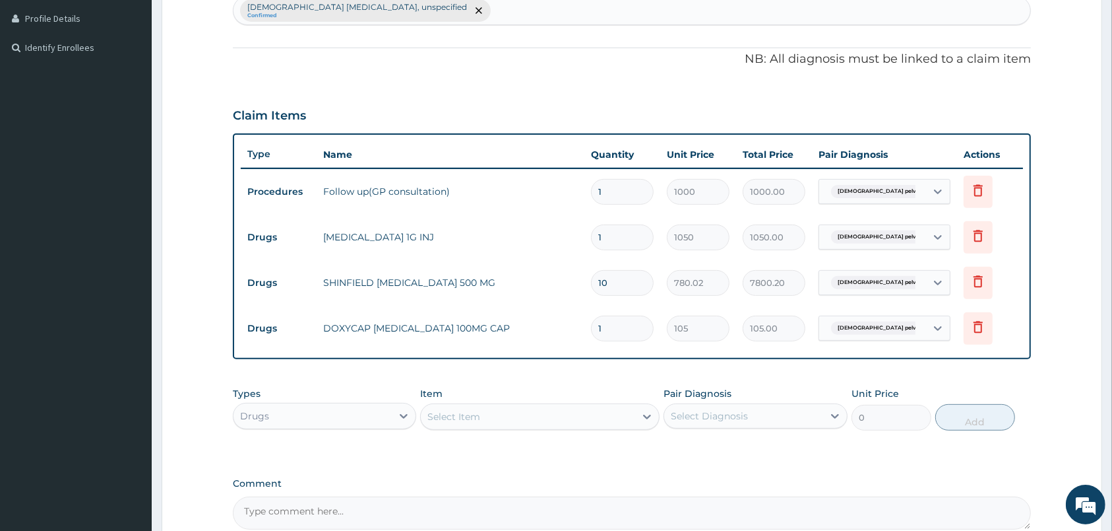
type input "10"
type input "1050.00"
type input "10"
click at [594, 416] on div "Select Item" at bounding box center [528, 416] width 214 height 21
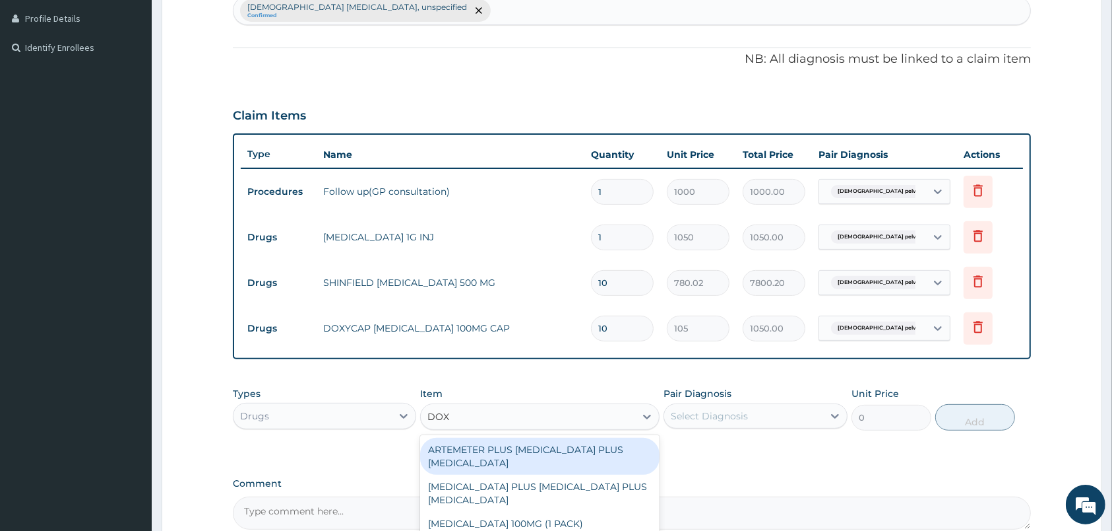
type input "DOXY"
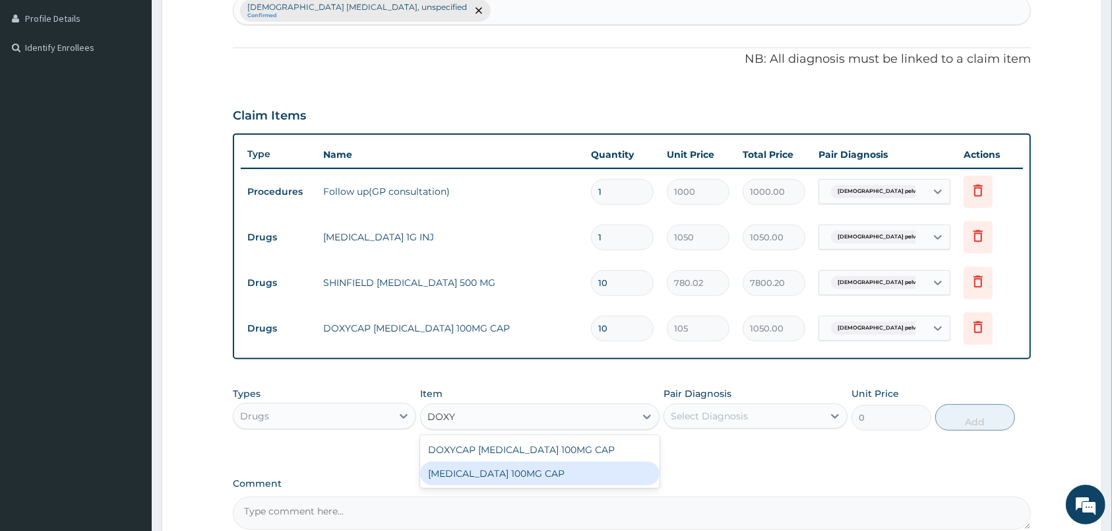
click at [568, 474] on div "DOXYCYCLINE 100MG CAP" at bounding box center [540, 473] width 240 height 24
type input "70"
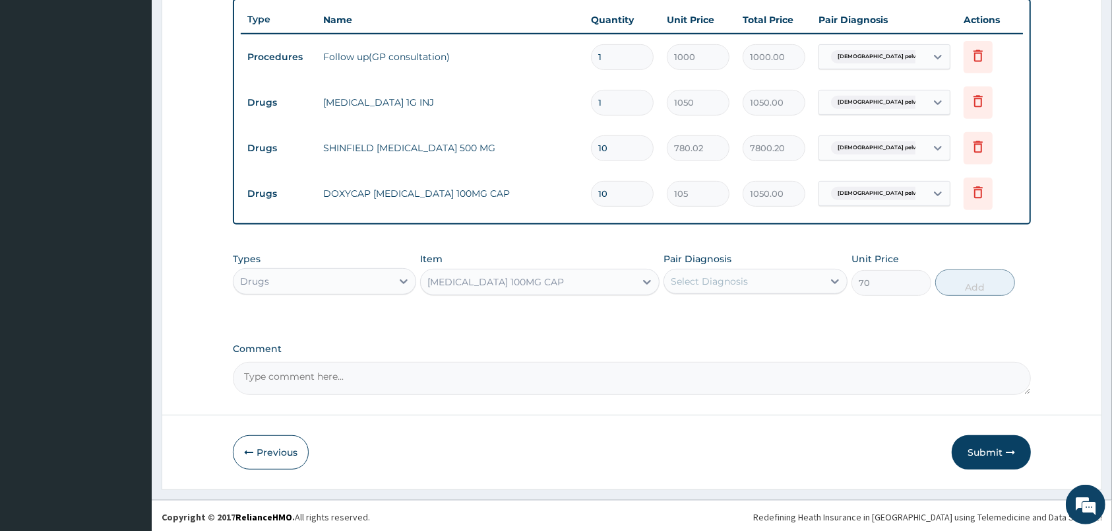
scroll to position [495, 0]
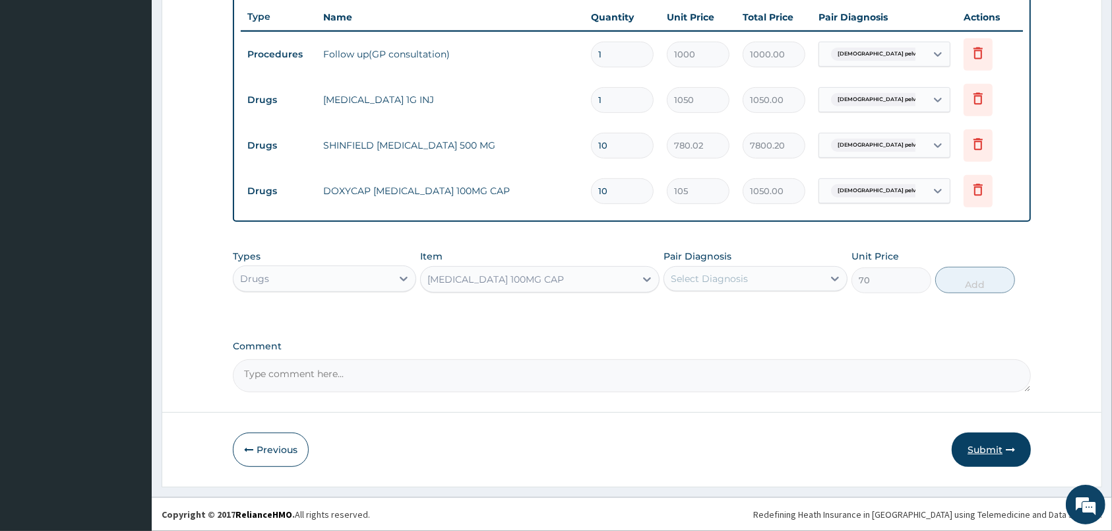
click at [986, 453] on button "Submit" at bounding box center [991, 449] width 79 height 34
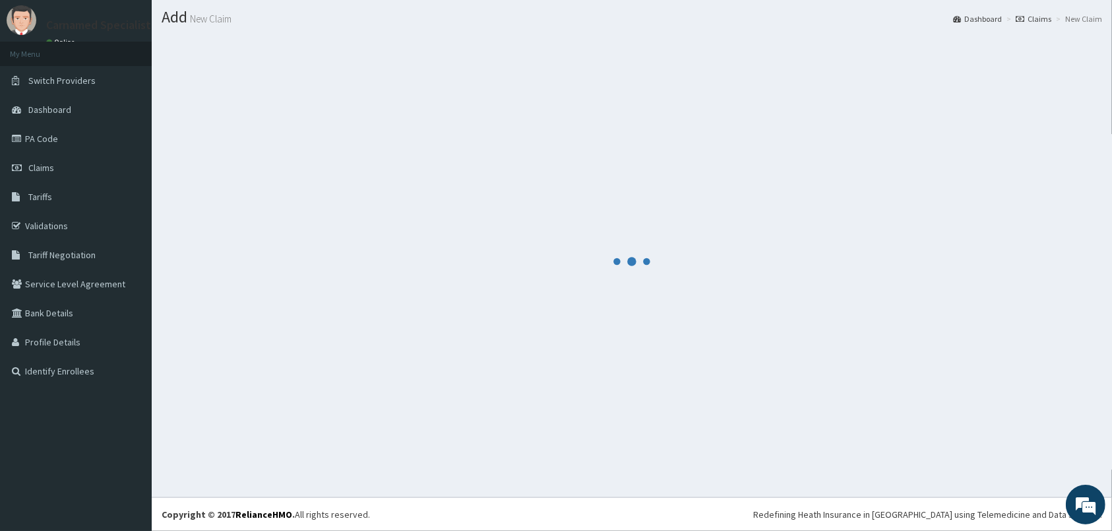
scroll to position [34, 0]
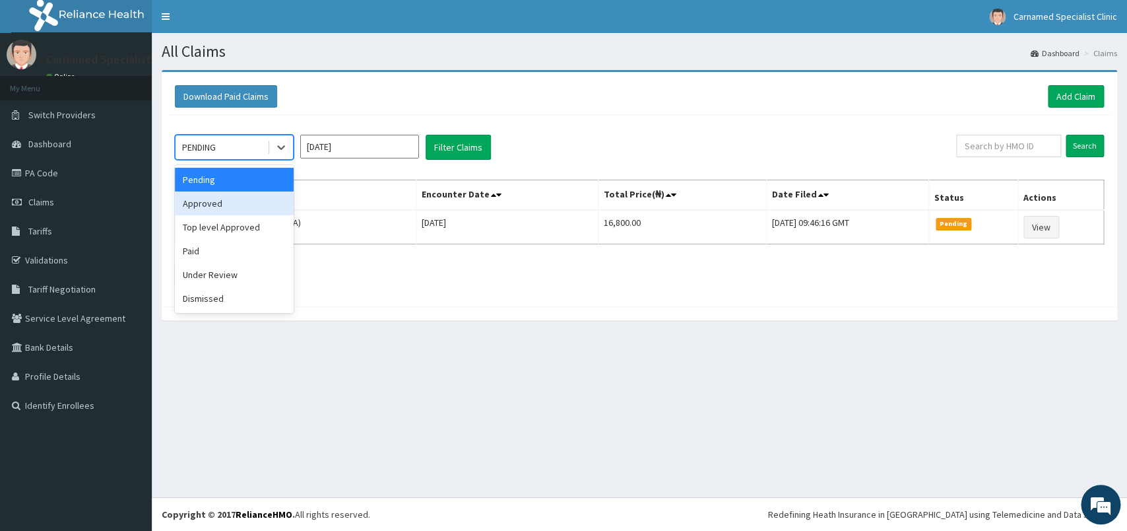
click at [226, 205] on div "Approved" at bounding box center [234, 203] width 119 height 24
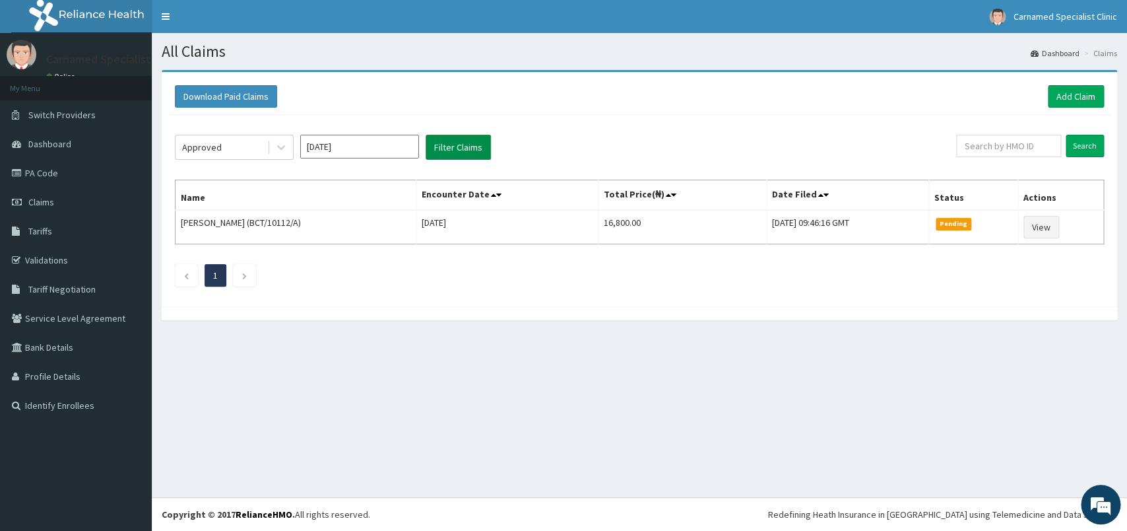
click at [456, 152] on button "Filter Claims" at bounding box center [458, 147] width 65 height 25
